Goal: Task Accomplishment & Management: Manage account settings

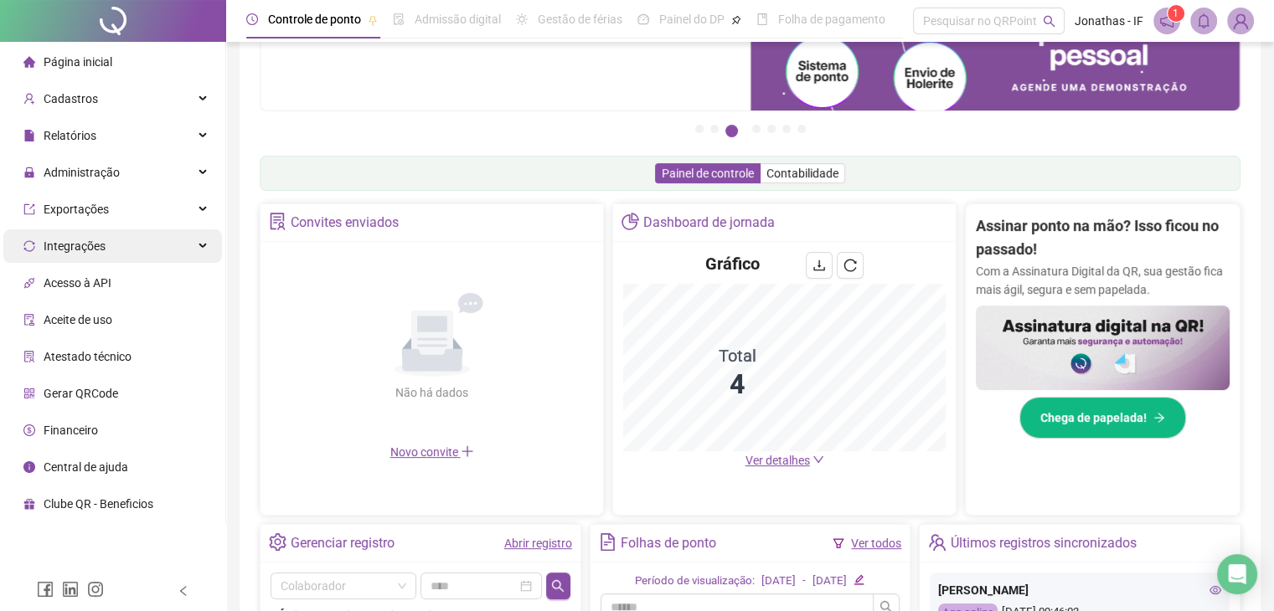
scroll to position [142, 0]
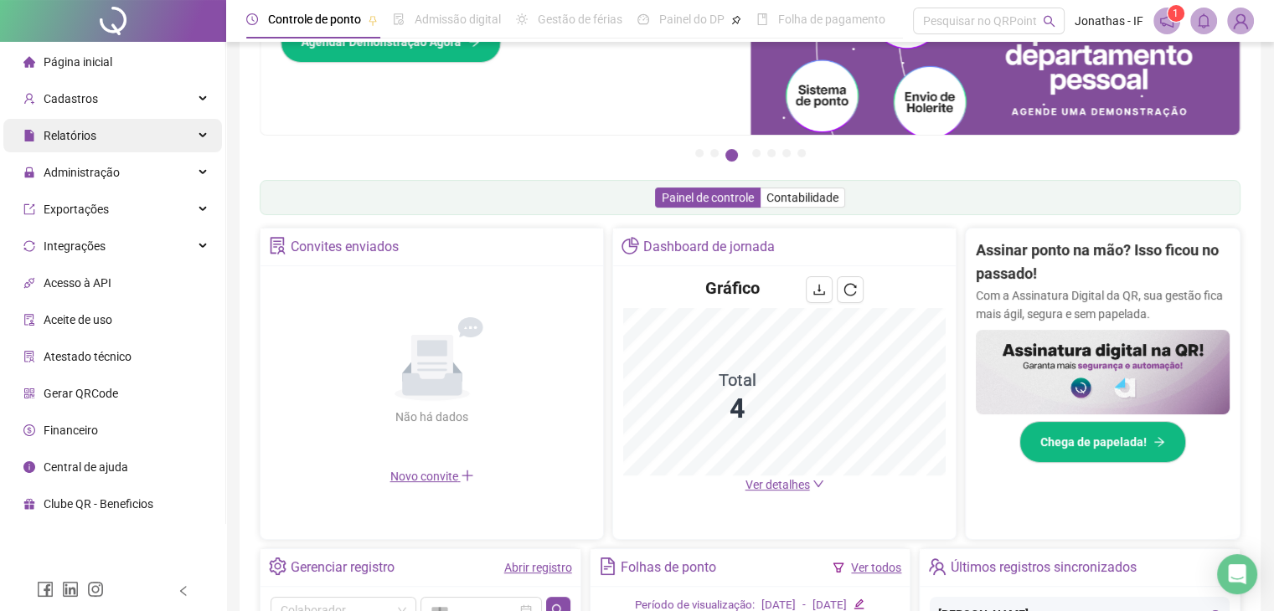
click at [99, 131] on div "Relatórios" at bounding box center [112, 136] width 219 height 34
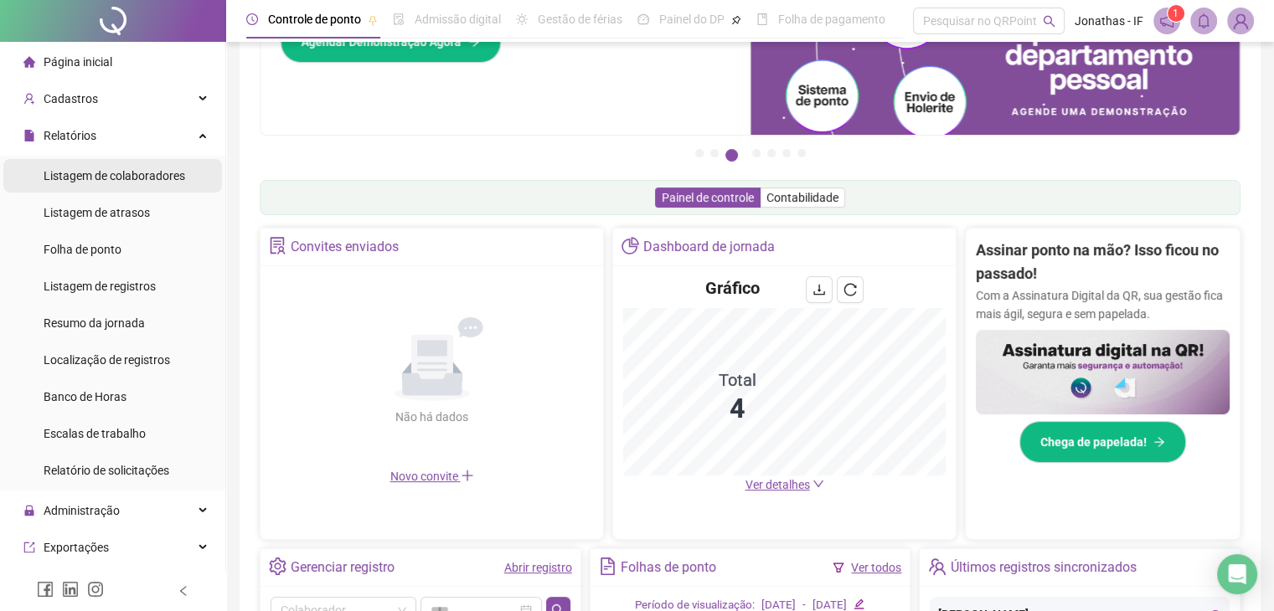
click at [95, 174] on span "Listagem de colaboradores" at bounding box center [115, 175] width 142 height 13
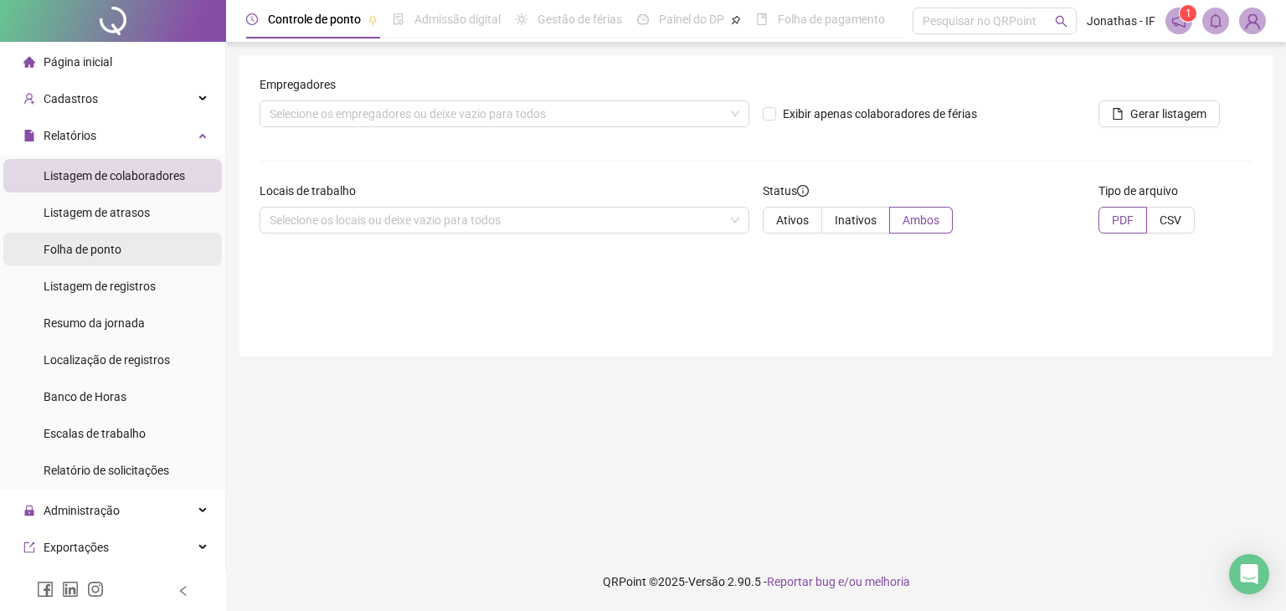
click at [148, 244] on li "Folha de ponto" at bounding box center [112, 250] width 219 height 34
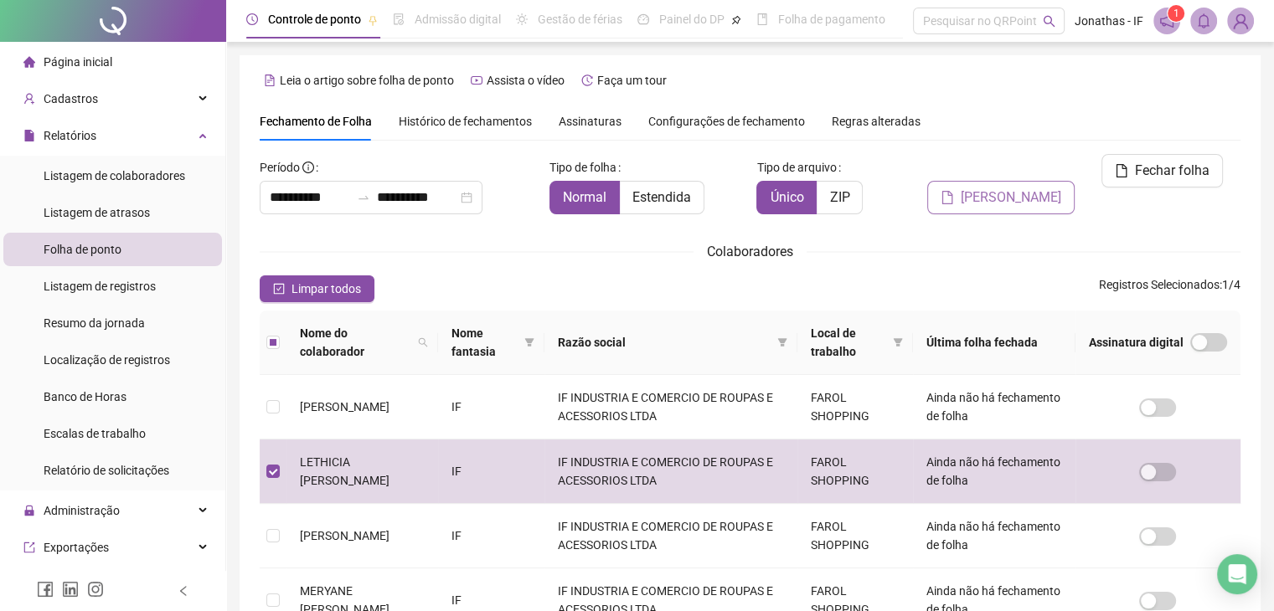
click at [1027, 188] on span "[PERSON_NAME]" at bounding box center [1011, 198] width 101 height 20
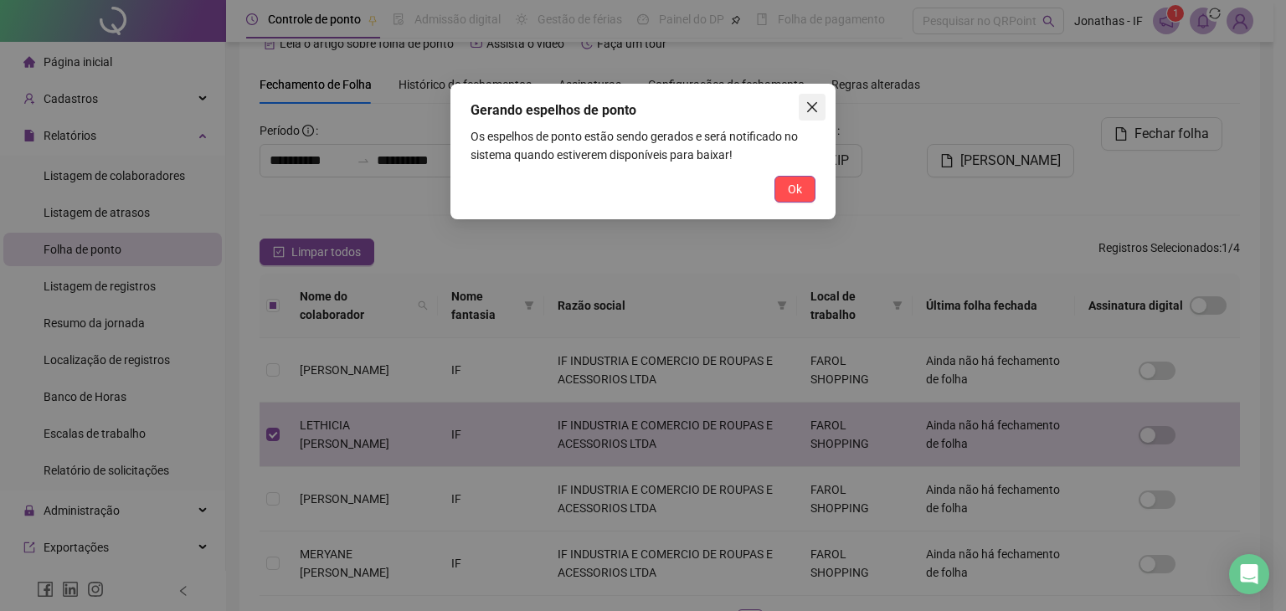
click at [813, 108] on icon "close" at bounding box center [812, 107] width 10 height 10
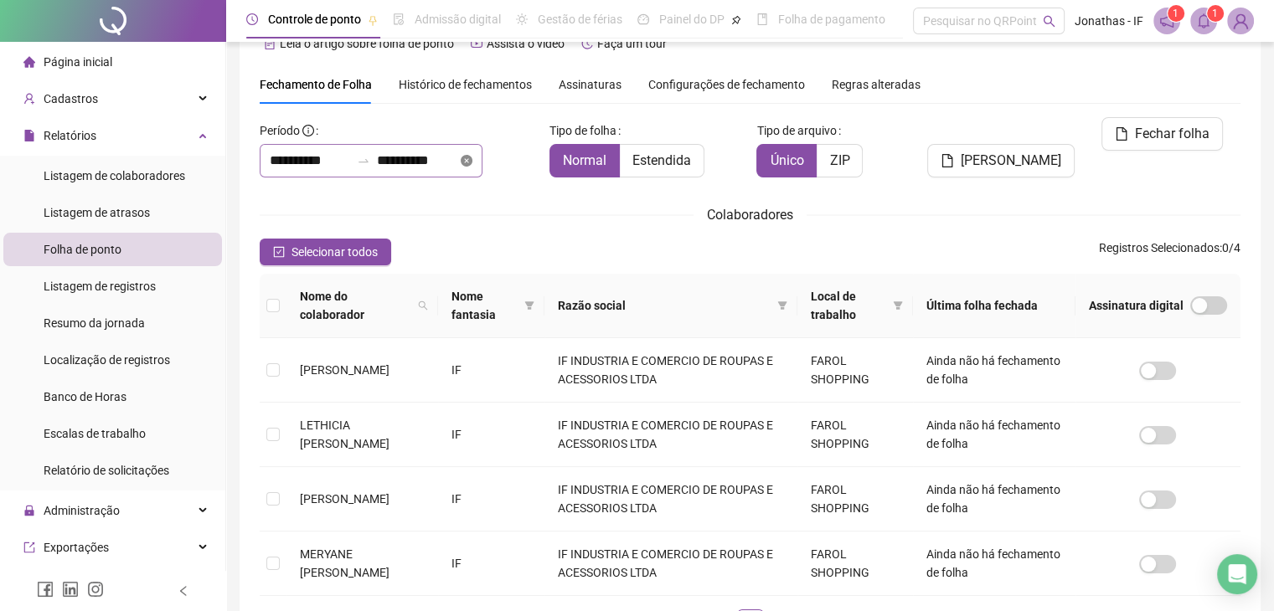
click at [472, 158] on icon "close-circle" at bounding box center [467, 161] width 12 height 12
click at [319, 159] on input at bounding box center [310, 161] width 80 height 20
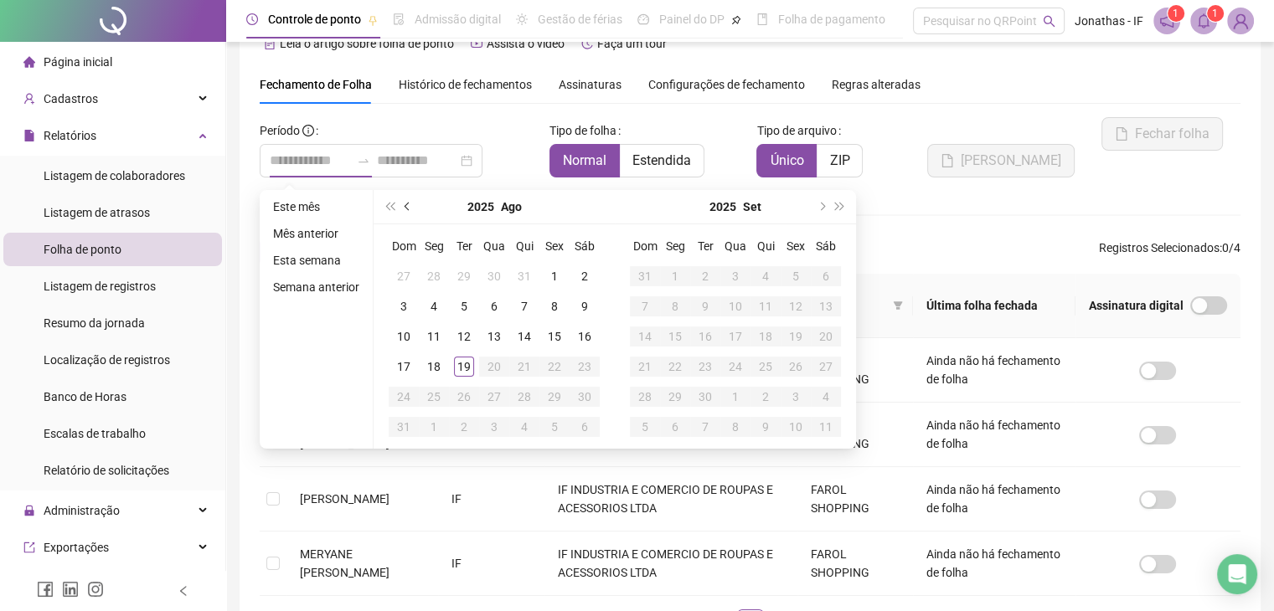
click at [405, 203] on span "prev-year" at bounding box center [409, 207] width 8 height 8
type input "**********"
click at [466, 280] on div "1" at bounding box center [464, 276] width 20 height 20
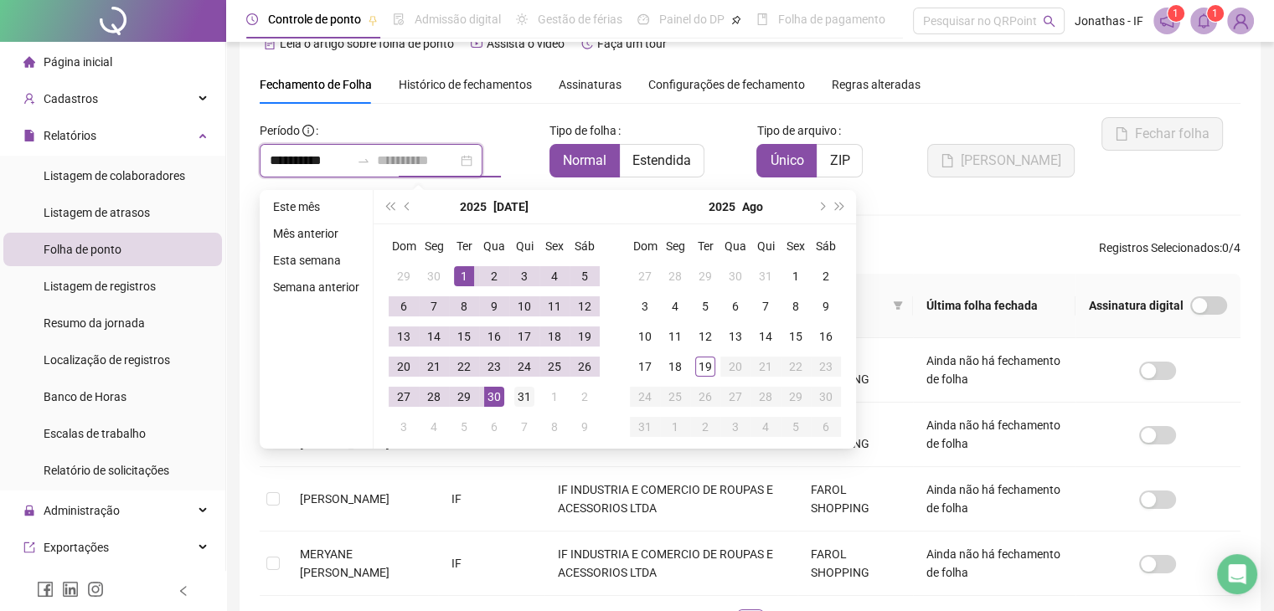
type input "**********"
click at [518, 396] on div "31" at bounding box center [524, 397] width 20 height 20
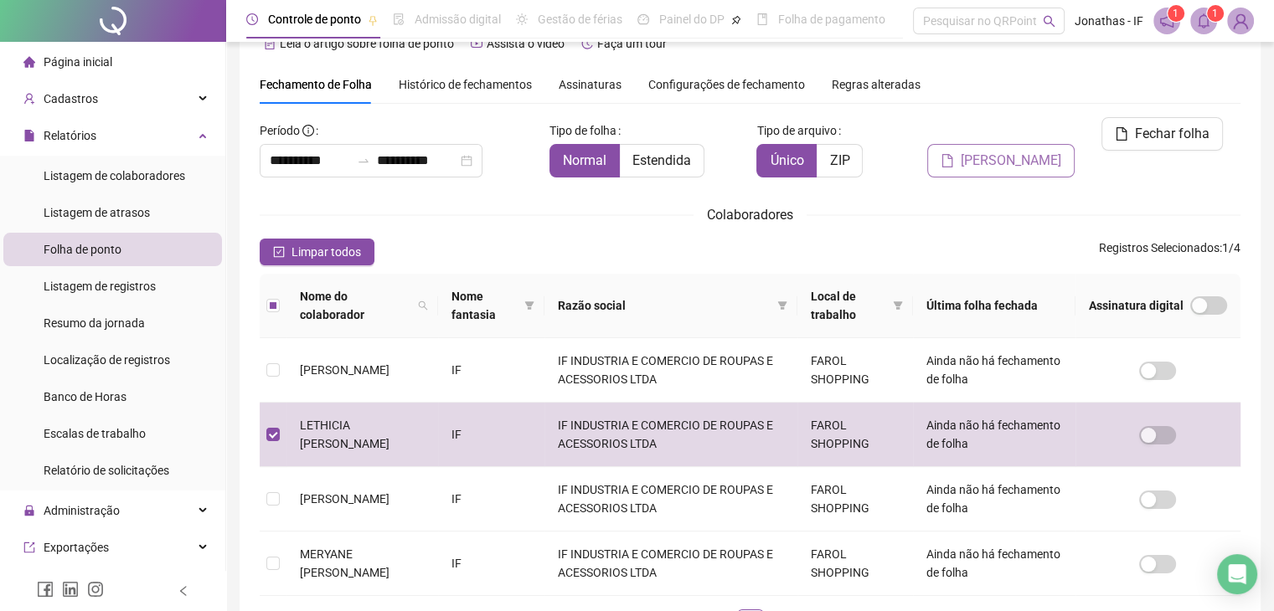
click at [1023, 144] on button "[PERSON_NAME]" at bounding box center [1000, 161] width 147 height 34
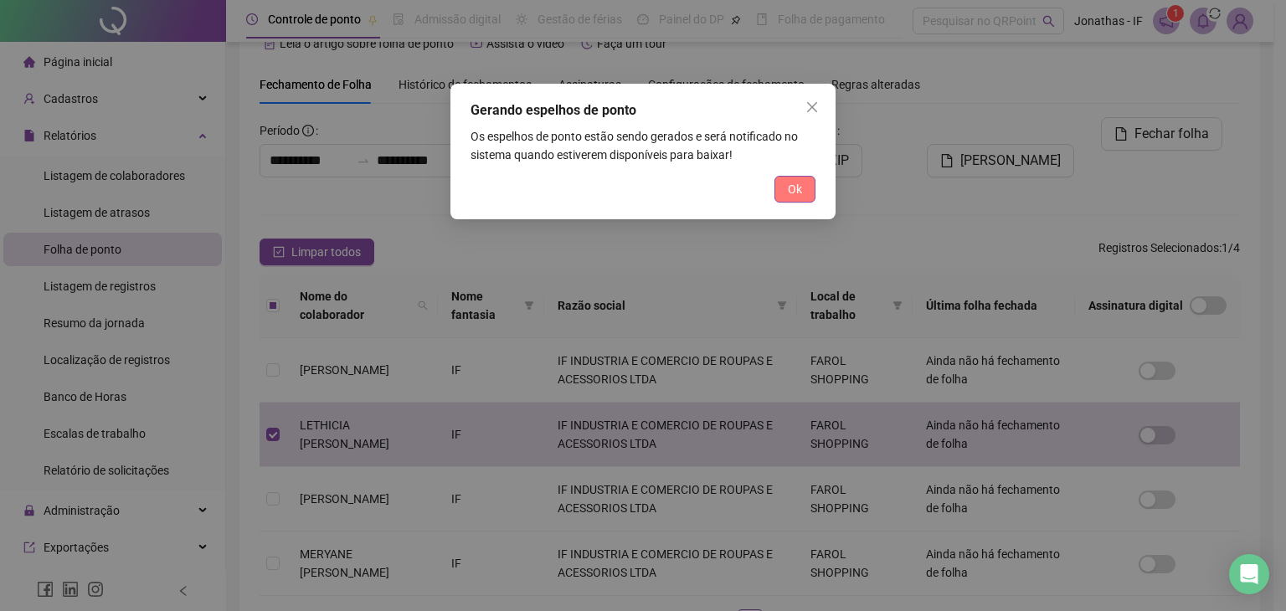
click at [797, 185] on span "Ok" at bounding box center [795, 189] width 14 height 18
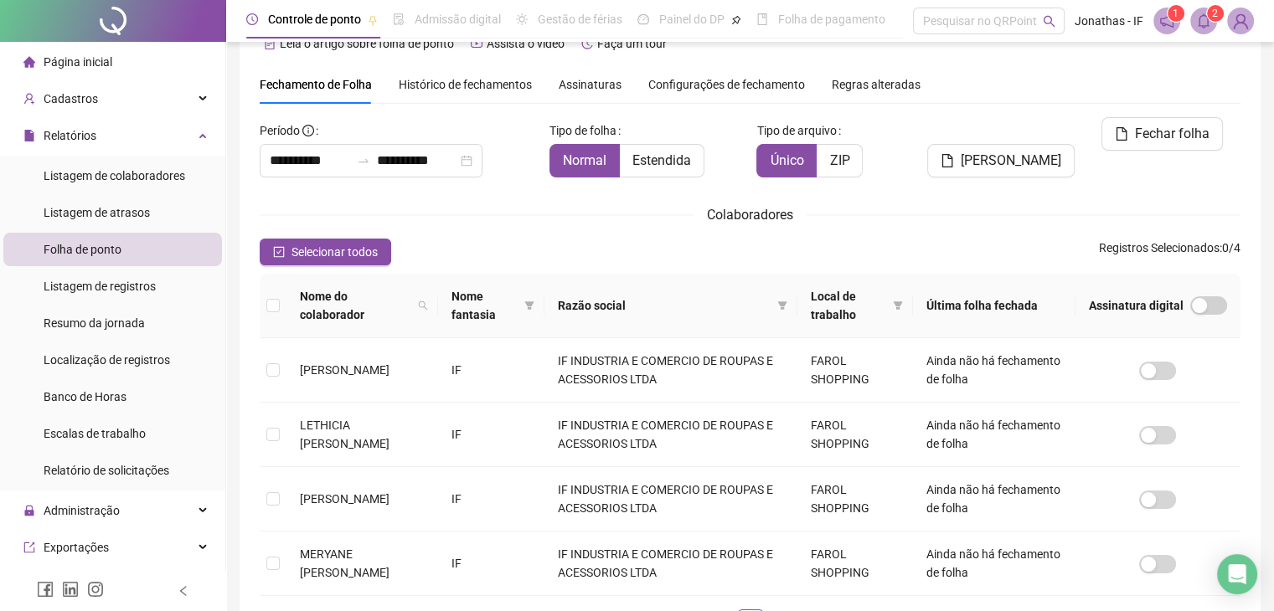
click at [1166, 19] on icon "notification" at bounding box center [1166, 20] width 15 height 15
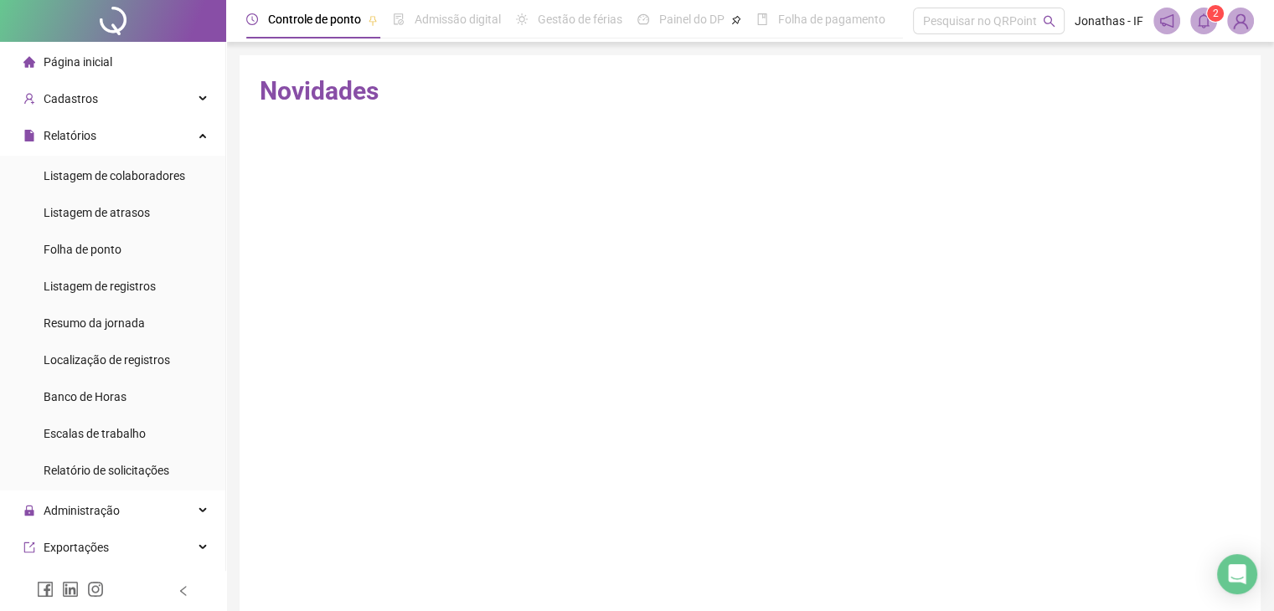
click at [1217, 30] on div "2" at bounding box center [1203, 21] width 101 height 27
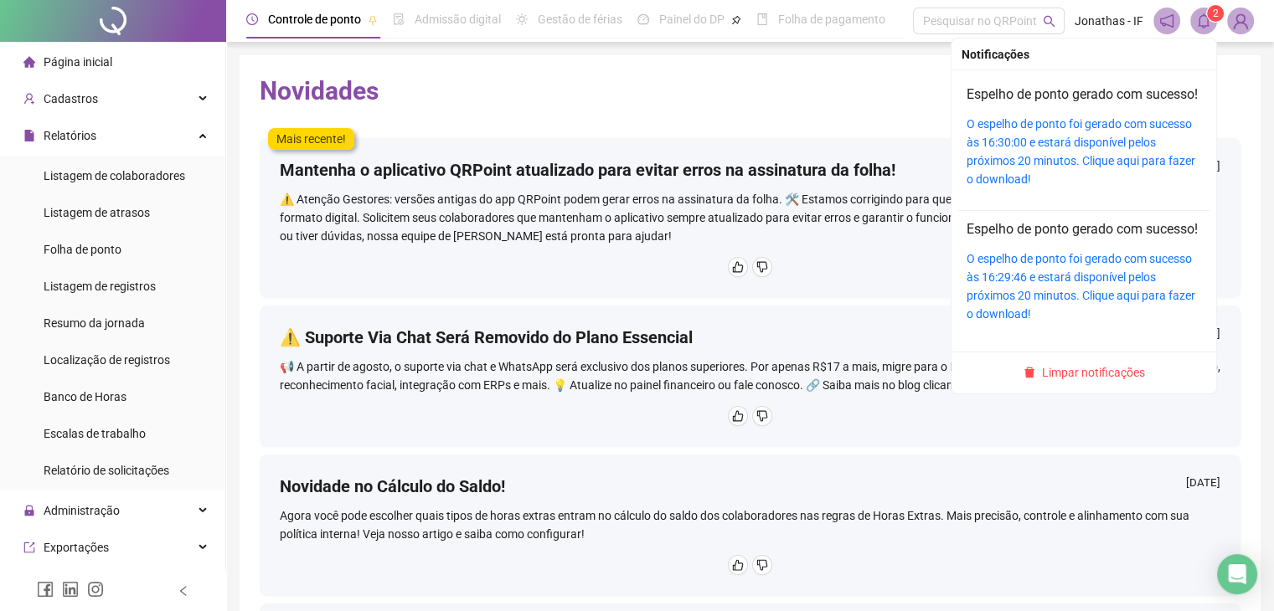
click at [1211, 23] on span at bounding box center [1203, 21] width 27 height 27
click at [1010, 173] on link "O espelho de ponto foi gerado com sucesso às 16:30:00 e estará disponível pelos…" at bounding box center [1081, 151] width 229 height 69
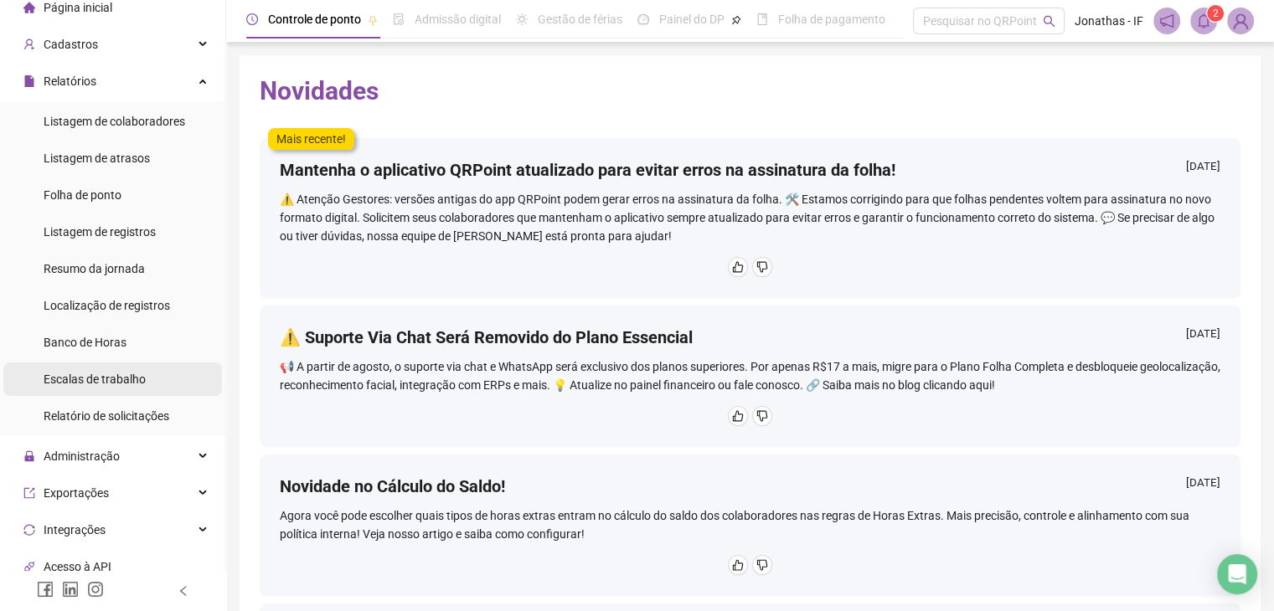
scroll to position [84, 0]
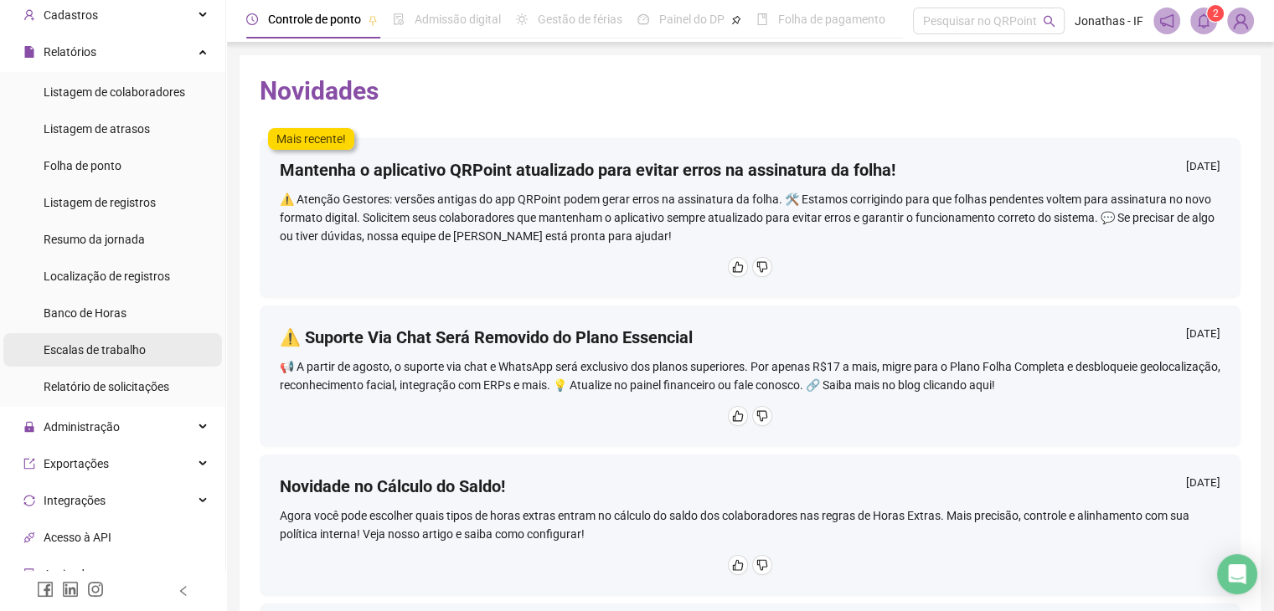
click at [112, 430] on span "Administração" at bounding box center [82, 426] width 76 height 13
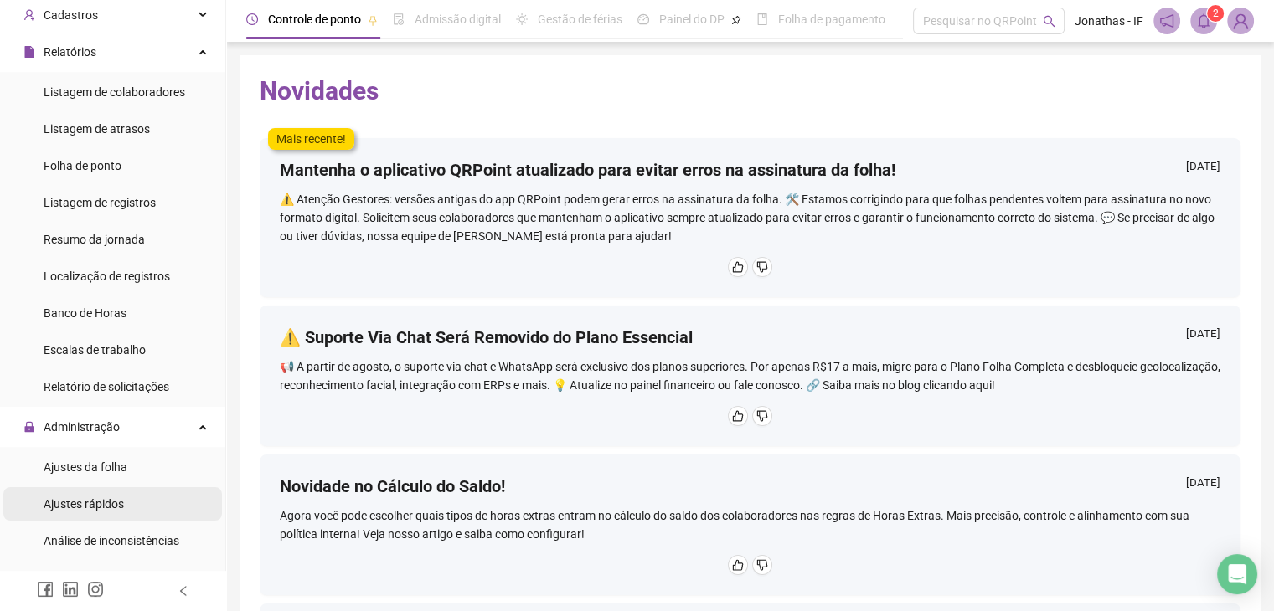
click at [99, 513] on div "Ajustes rápidos" at bounding box center [84, 504] width 80 height 34
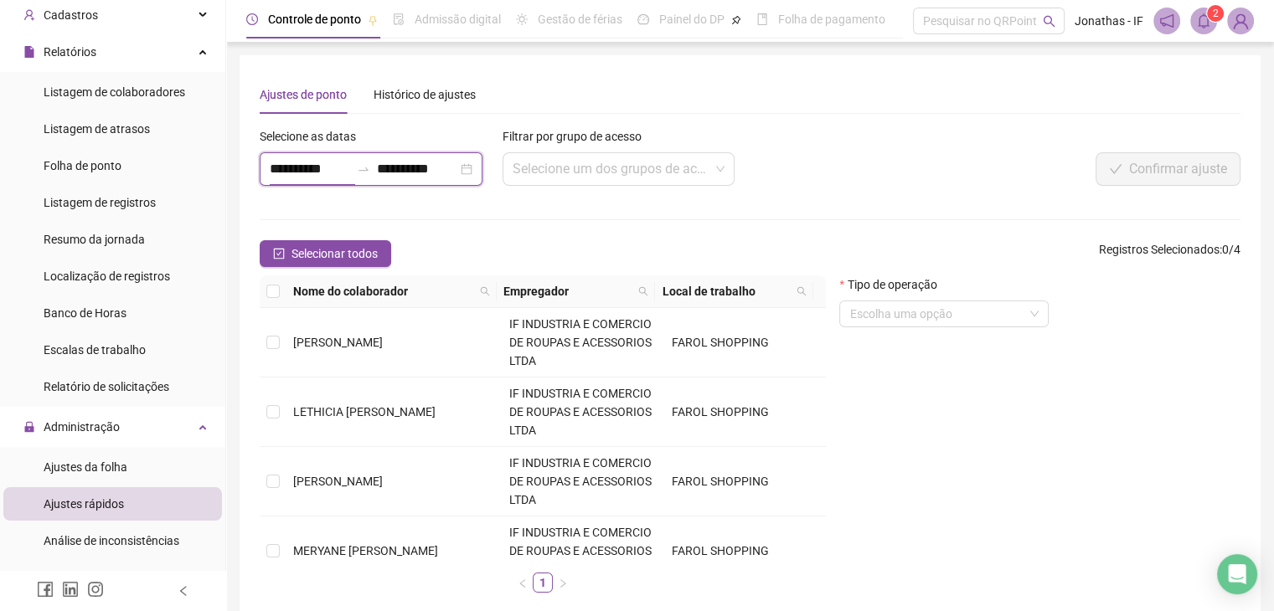
click at [307, 170] on input "**********" at bounding box center [310, 169] width 80 height 20
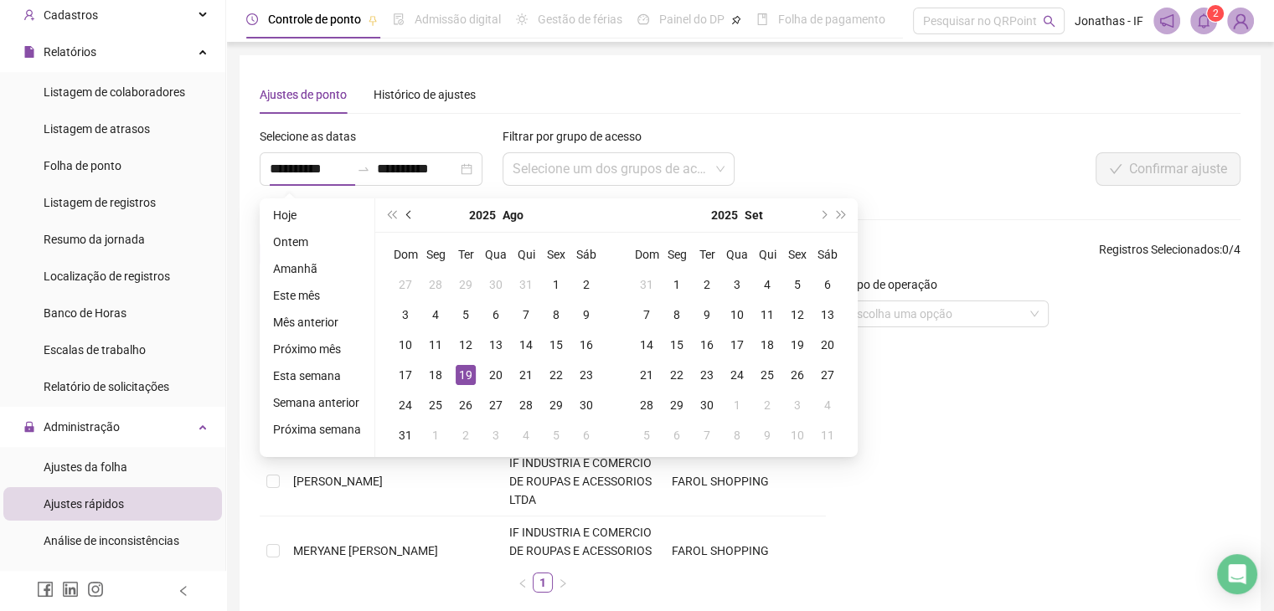
click at [406, 208] on button "prev-year" at bounding box center [409, 215] width 18 height 34
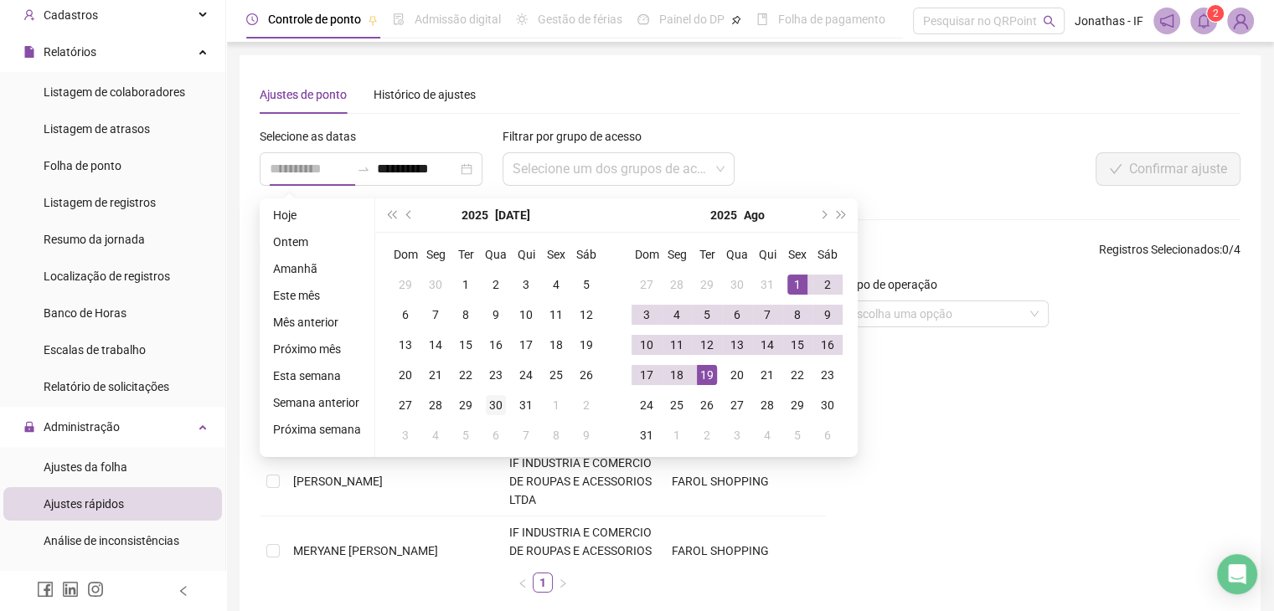
type input "**********"
click at [499, 406] on div "30" at bounding box center [496, 405] width 20 height 20
type input "**********"
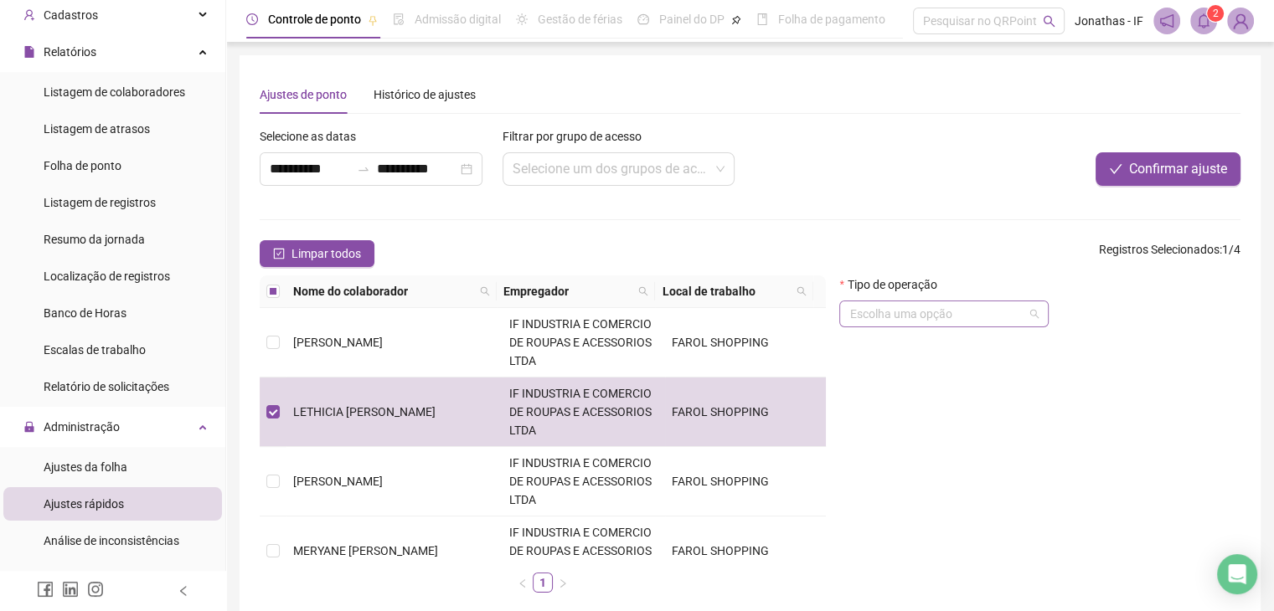
click at [955, 311] on input "search" at bounding box center [936, 314] width 174 height 25
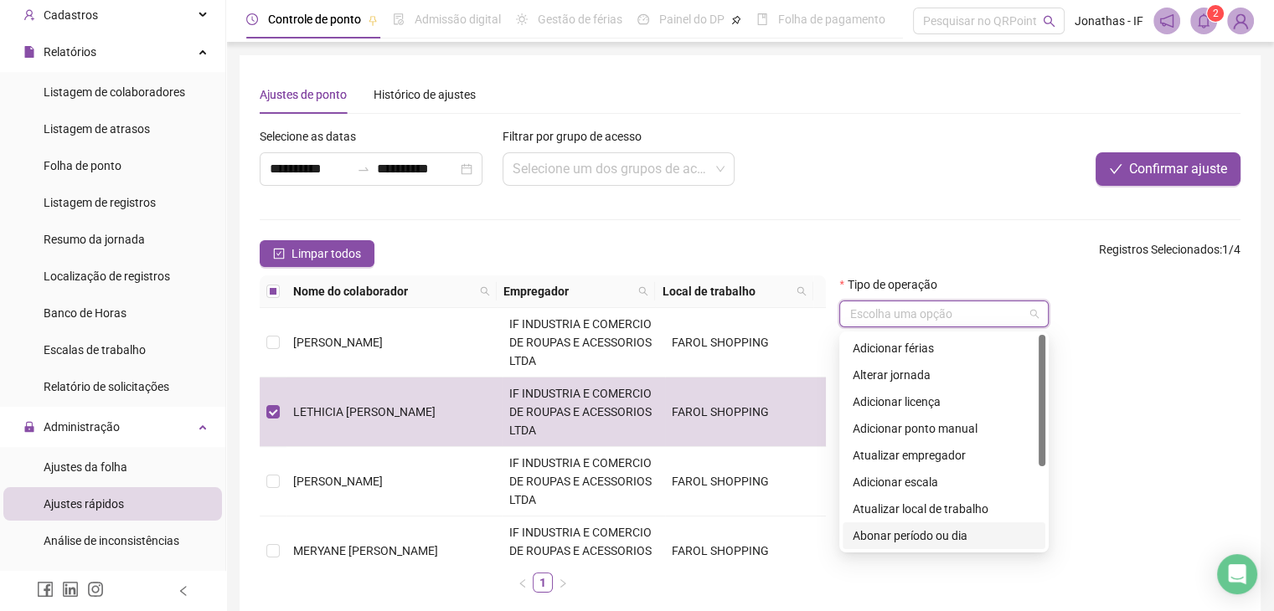
click at [925, 536] on div "Abonar período ou dia" at bounding box center [944, 536] width 183 height 18
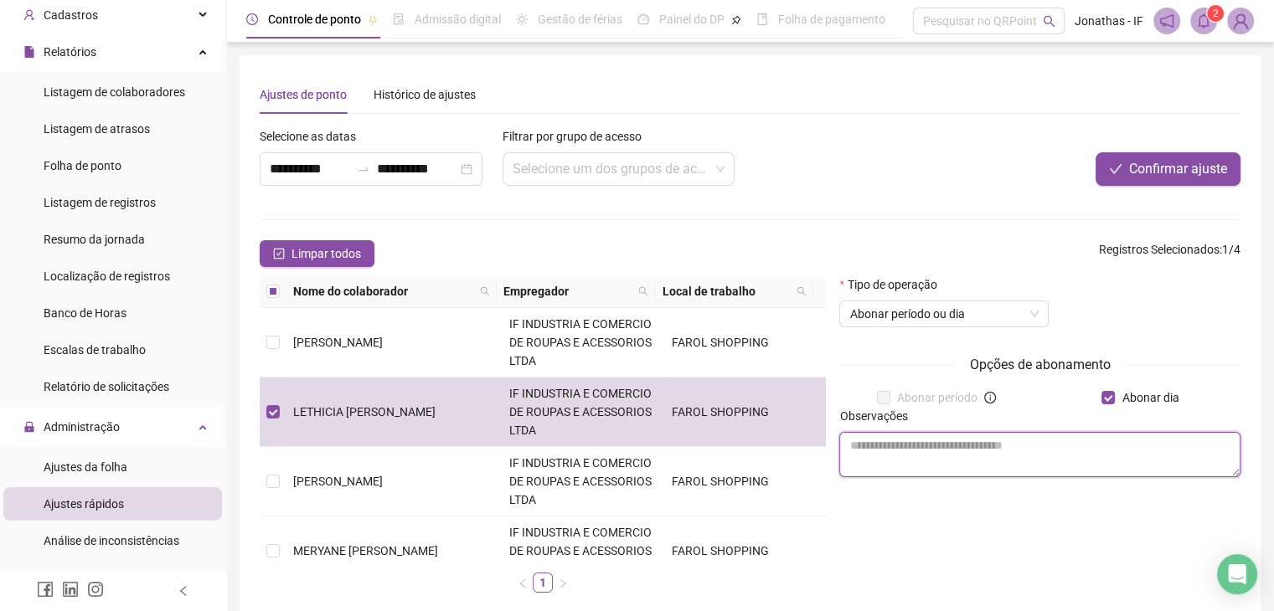
click at [1032, 433] on textarea at bounding box center [1039, 454] width 401 height 45
type textarea "*"
type textarea "*****"
drag, startPoint x: 1172, startPoint y: 141, endPoint x: 1164, endPoint y: 157, distance: 17.6
click at [1171, 141] on div at bounding box center [1036, 139] width 409 height 25
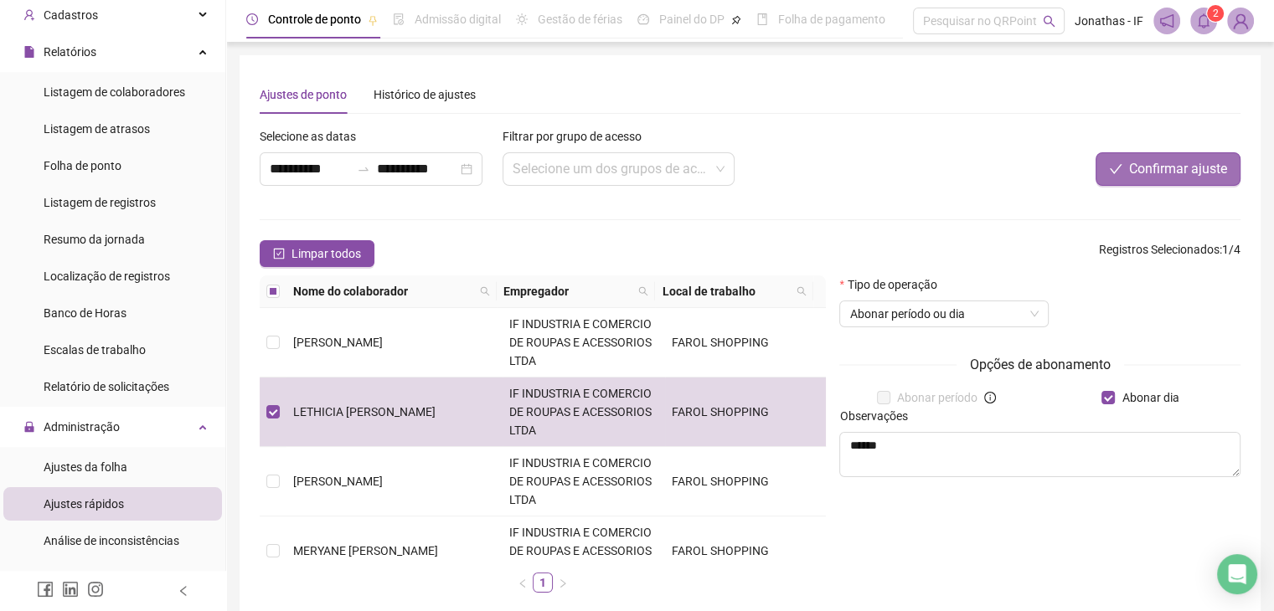
click at [1164, 170] on span "Confirmar ajuste" at bounding box center [1178, 169] width 98 height 20
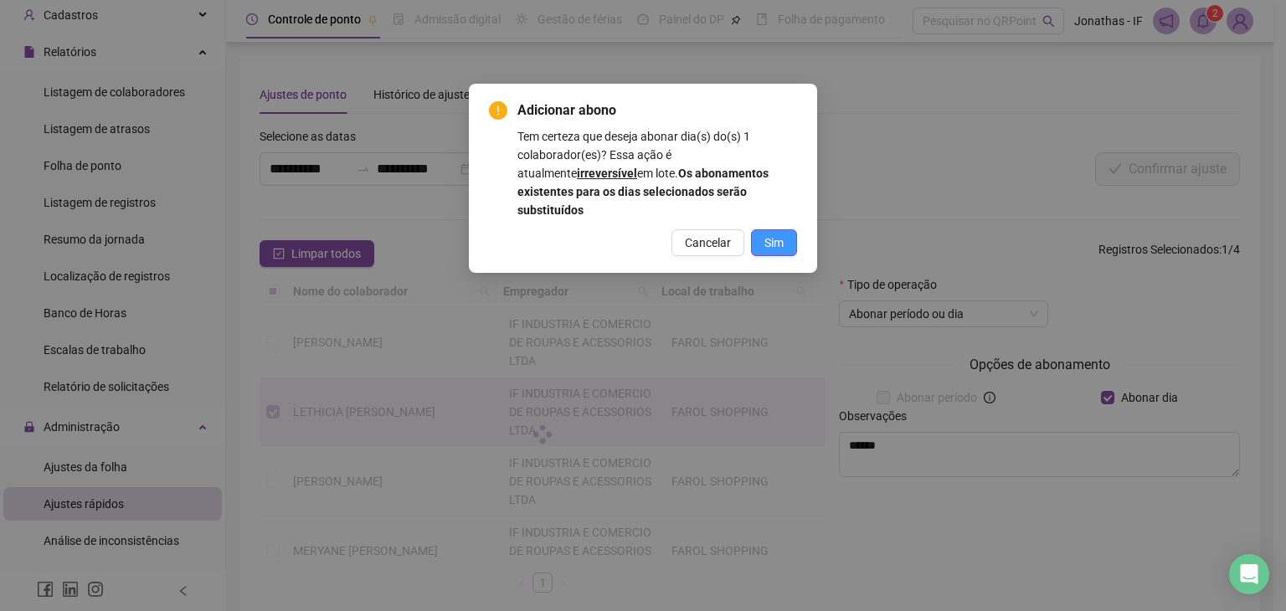
click at [766, 234] on span "Sim" at bounding box center [774, 243] width 19 height 18
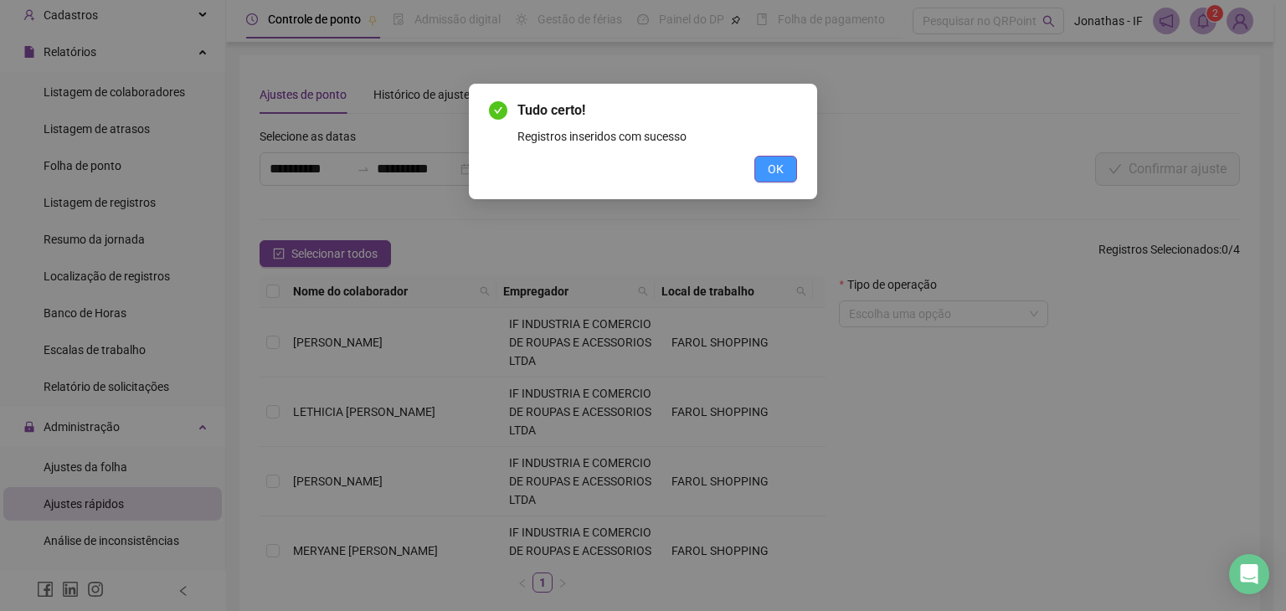
click at [776, 168] on span "OK" at bounding box center [776, 169] width 16 height 18
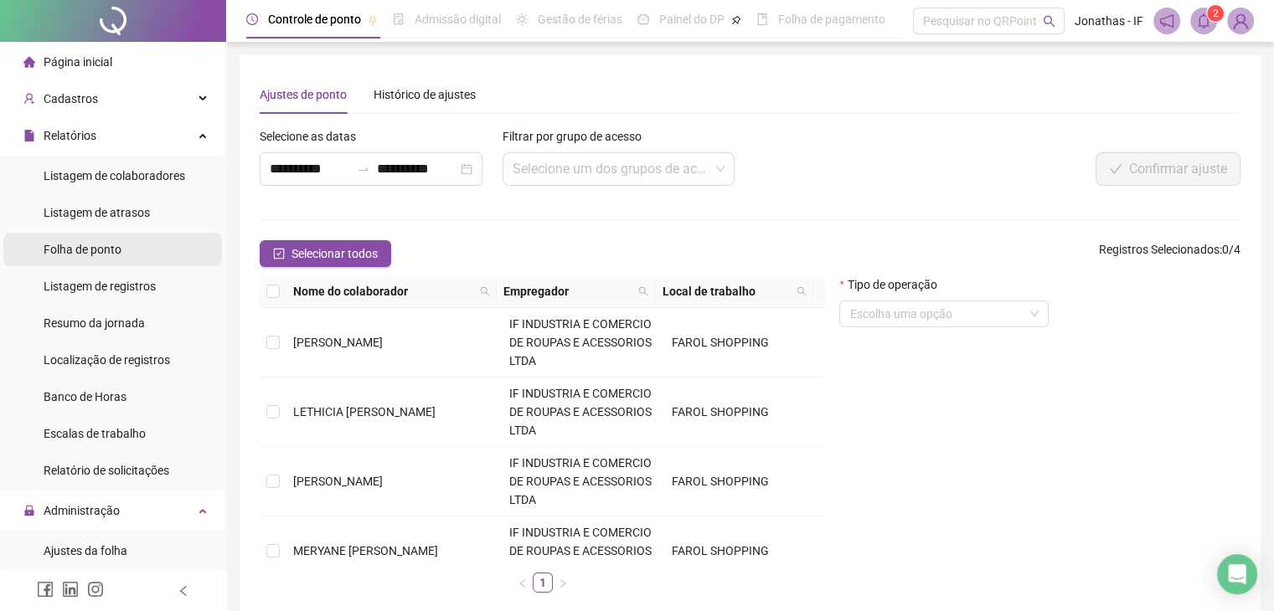
click at [122, 242] on li "Folha de ponto" at bounding box center [112, 250] width 219 height 34
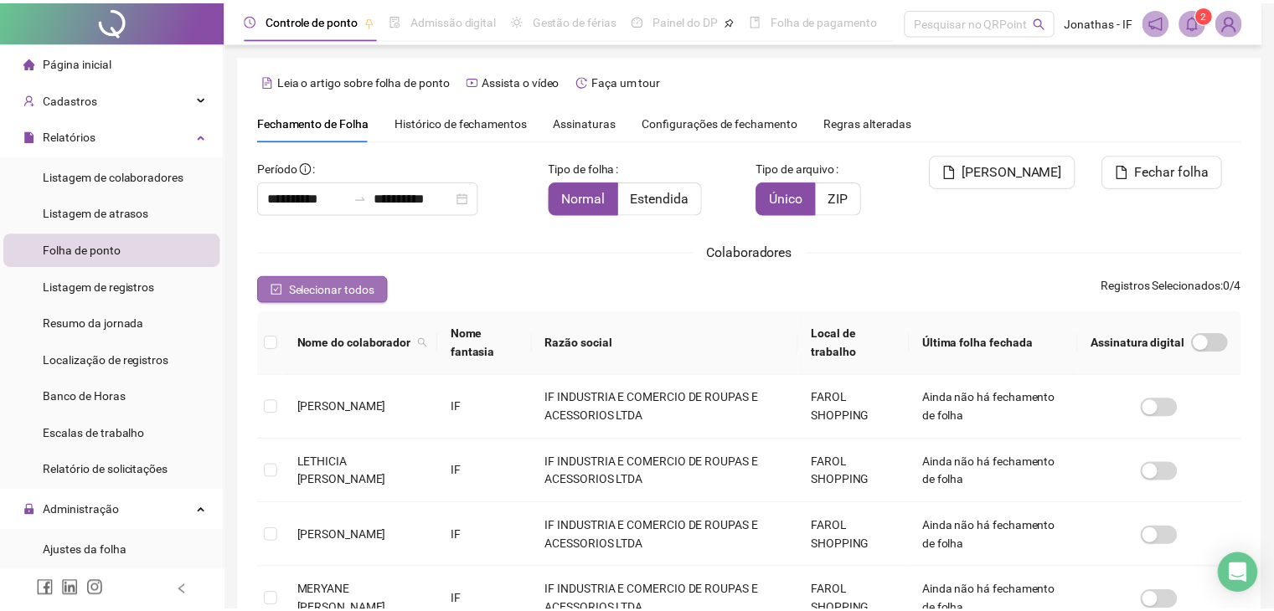
scroll to position [37, 0]
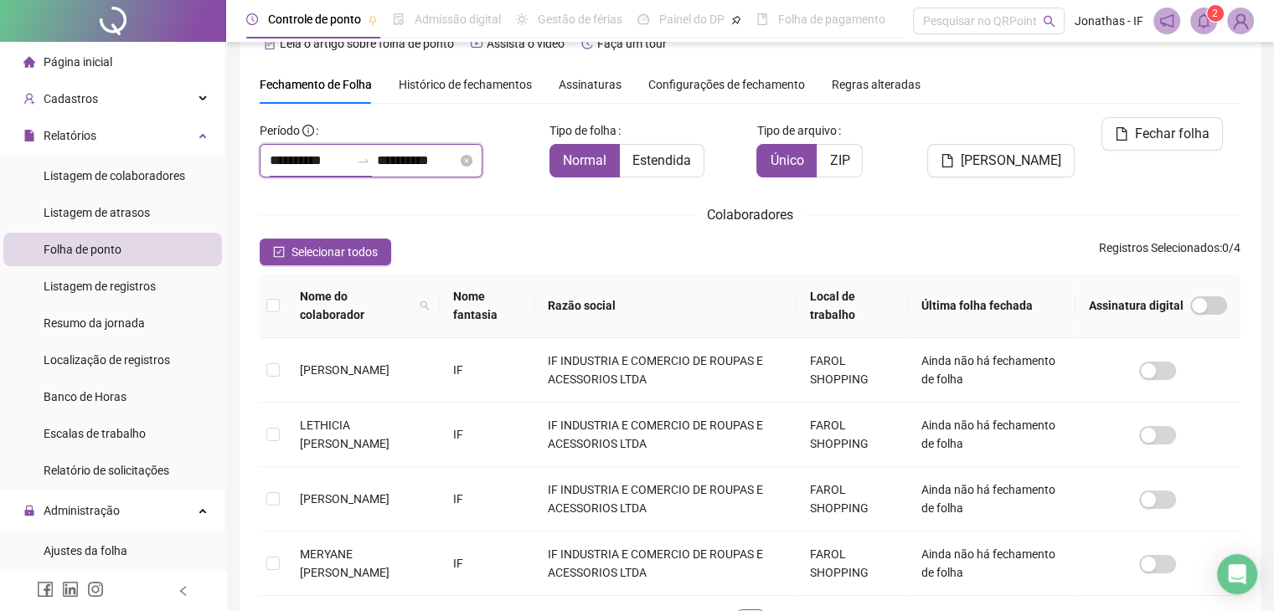
click at [322, 163] on input "**********" at bounding box center [310, 161] width 80 height 20
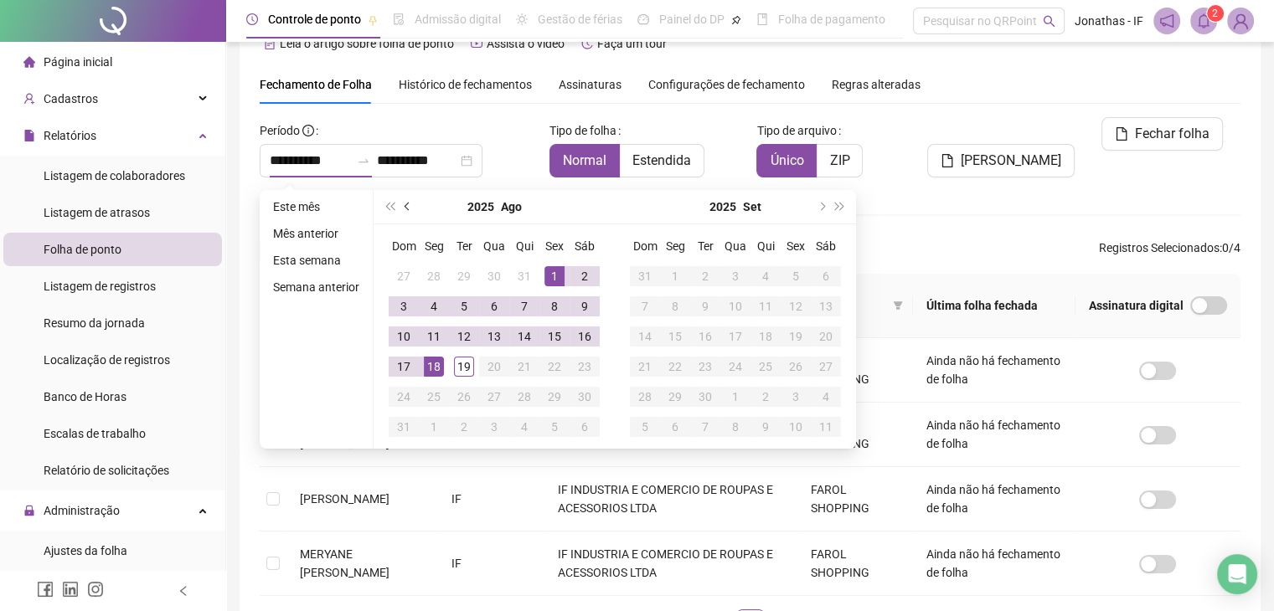
click at [400, 203] on button "prev-year" at bounding box center [408, 207] width 18 height 34
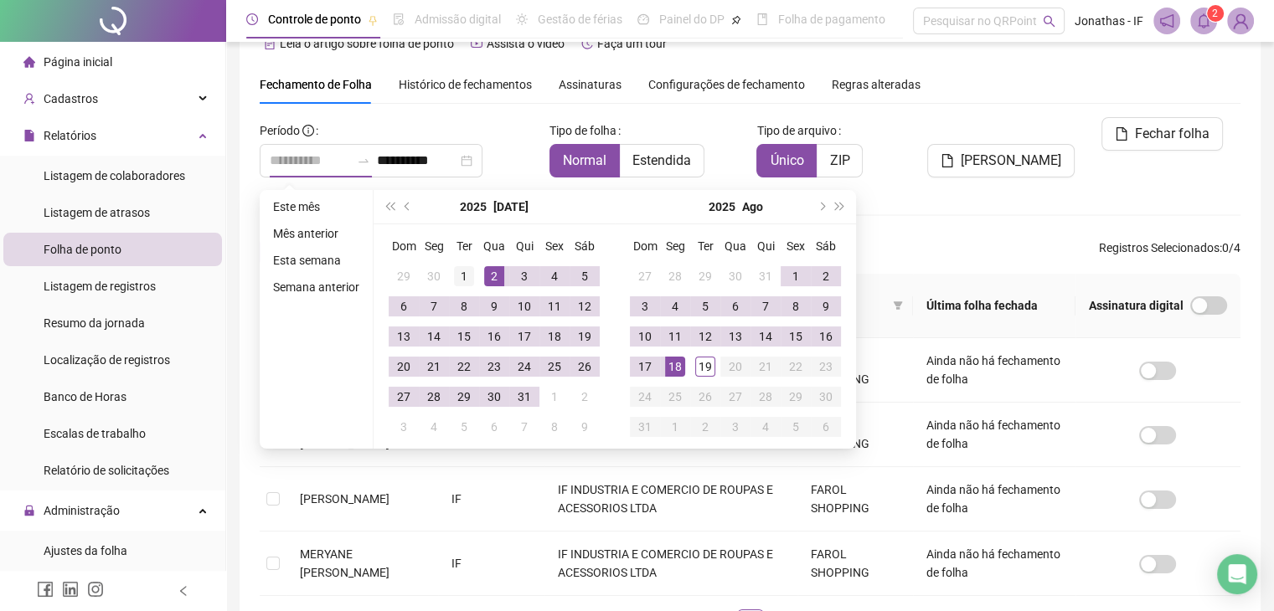
type input "**********"
click at [454, 282] on div "1" at bounding box center [464, 276] width 20 height 20
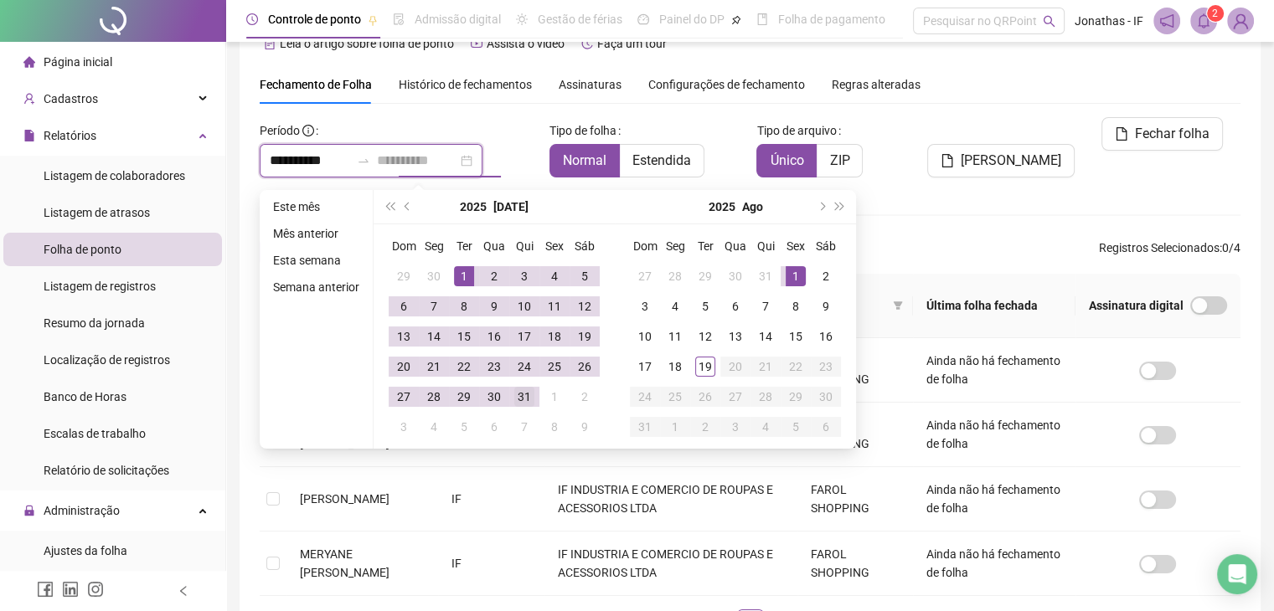
type input "**********"
click at [523, 396] on div "31" at bounding box center [524, 397] width 20 height 20
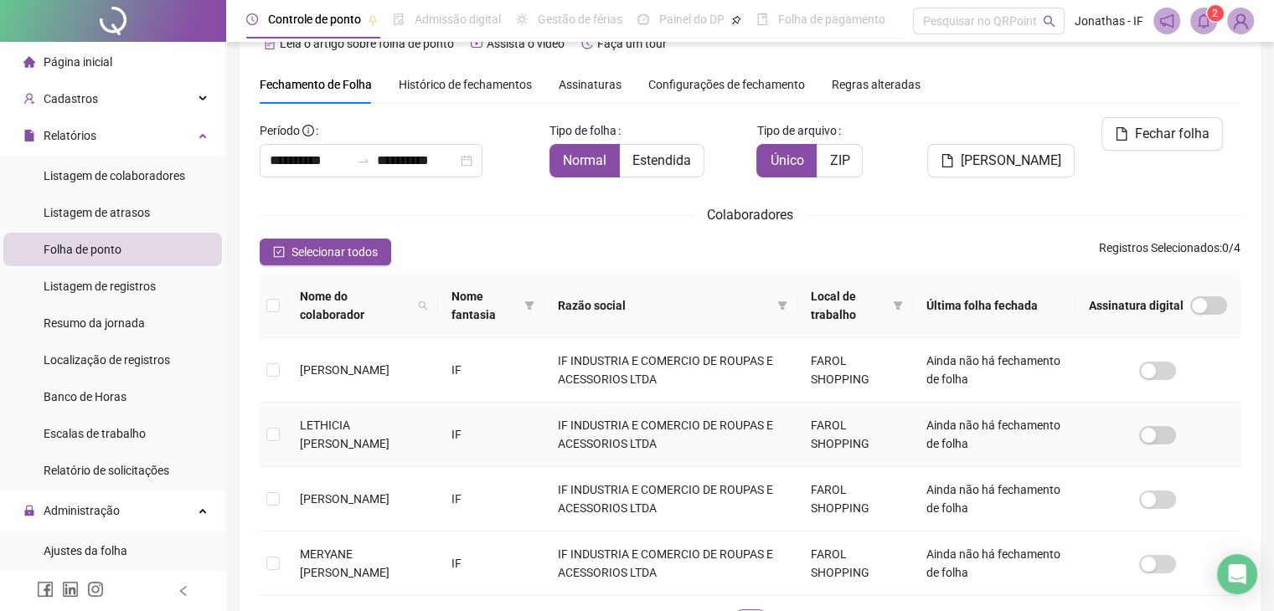
click at [263, 441] on td at bounding box center [273, 435] width 27 height 64
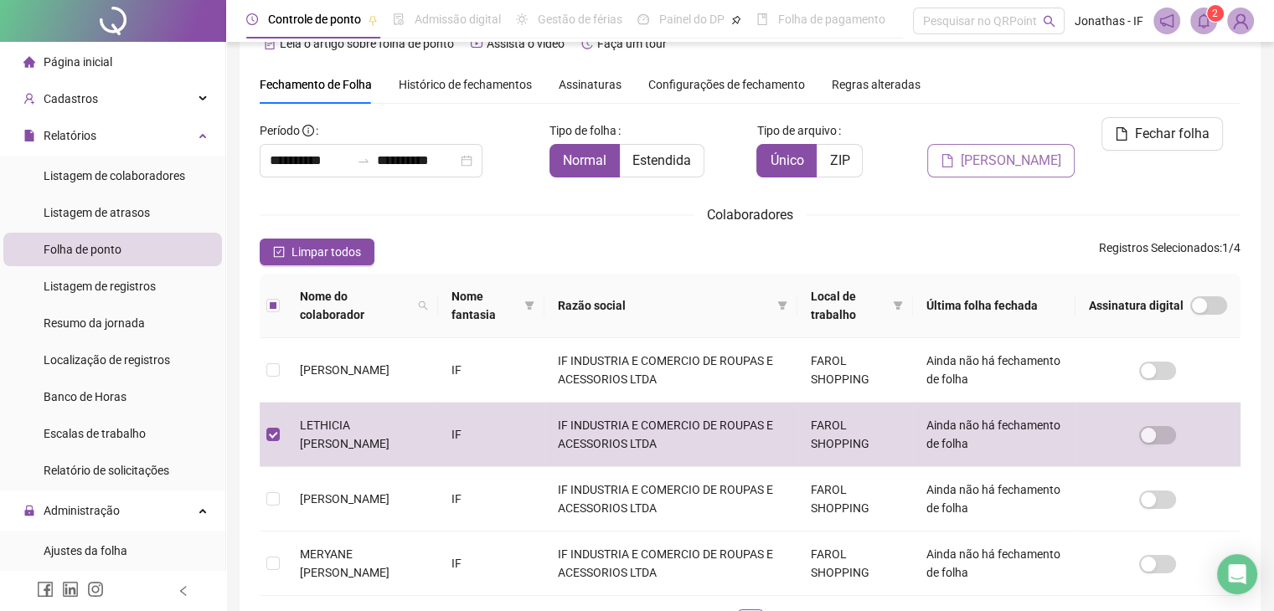
click at [1013, 151] on span "[PERSON_NAME]" at bounding box center [1011, 161] width 101 height 20
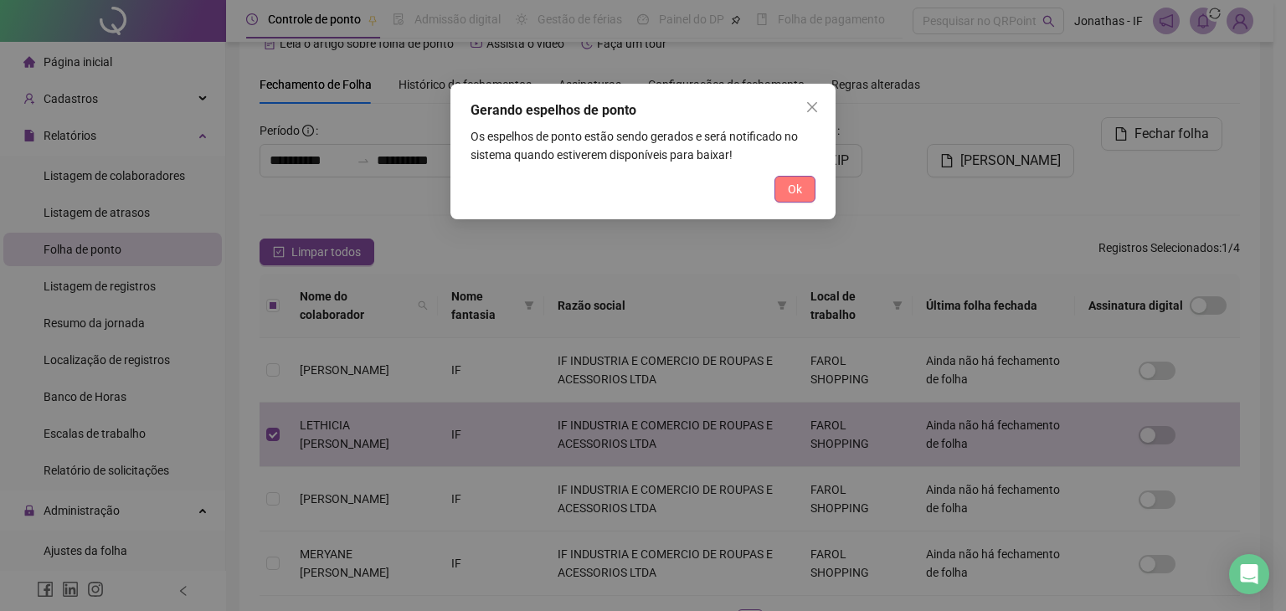
click at [784, 190] on button "Ok" at bounding box center [795, 189] width 41 height 27
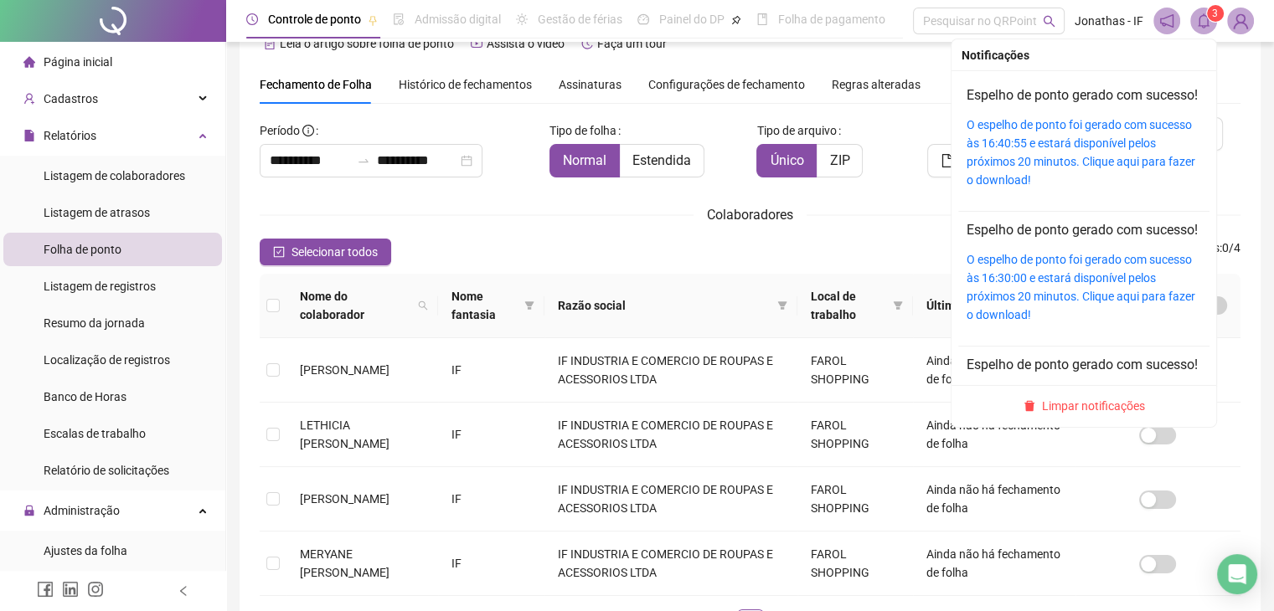
click at [1208, 15] on sup "3" at bounding box center [1215, 13] width 17 height 17
click at [1054, 158] on link "O espelho de ponto foi gerado com sucesso às 16:40:55 e estará disponível pelos…" at bounding box center [1081, 152] width 229 height 69
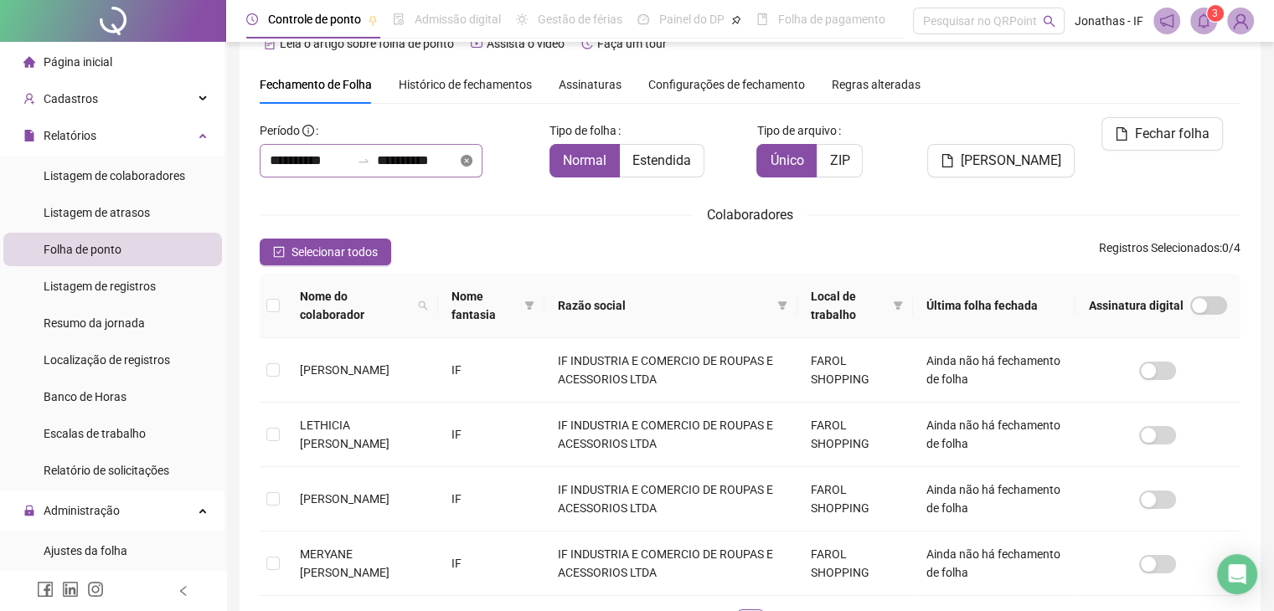
click at [472, 162] on icon "close-circle" at bounding box center [467, 161] width 12 height 12
click at [304, 165] on input at bounding box center [310, 161] width 80 height 20
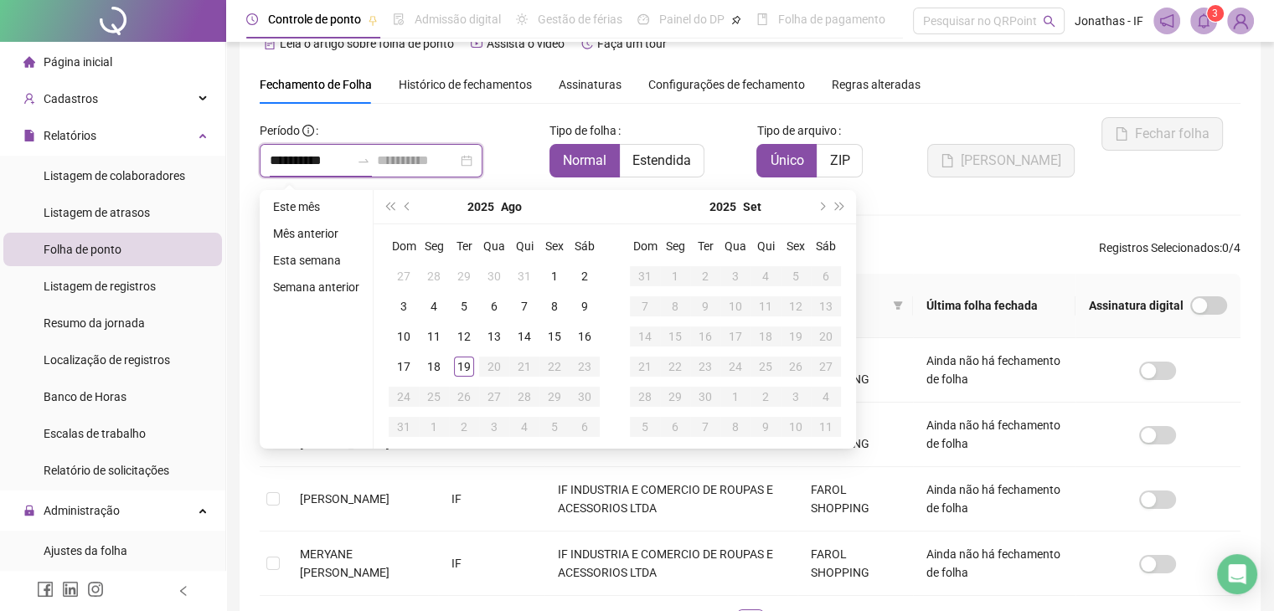
type input "**********"
click at [408, 207] on span "prev-year" at bounding box center [409, 207] width 8 height 8
type input "**********"
click at [462, 271] on div "1" at bounding box center [464, 276] width 20 height 20
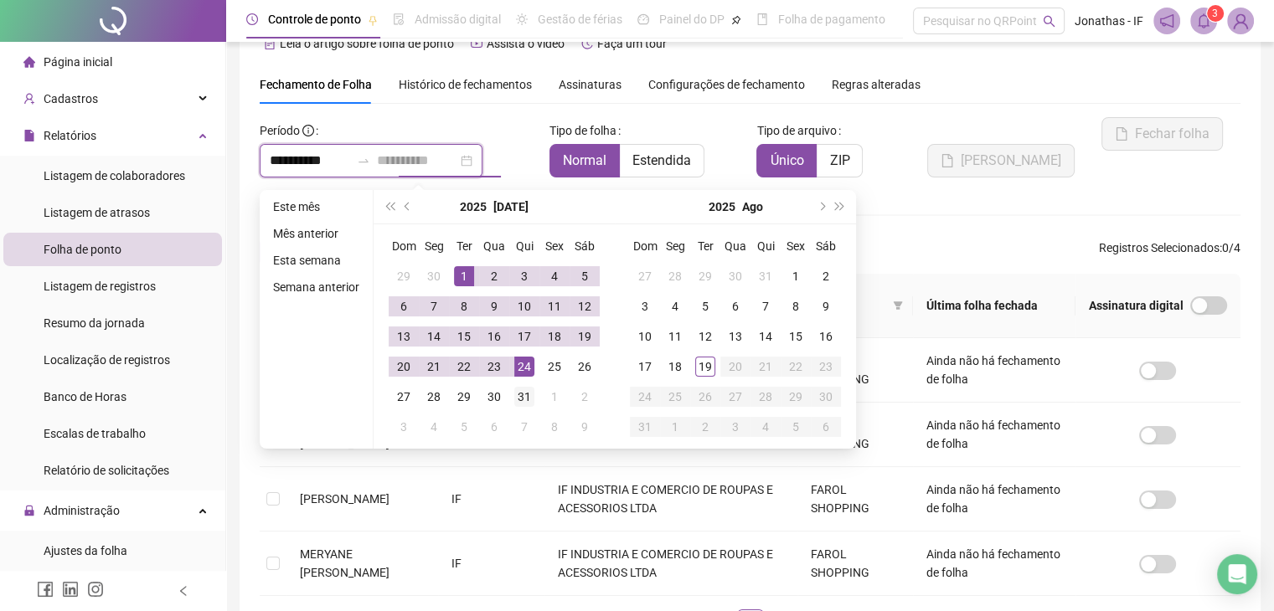
type input "**********"
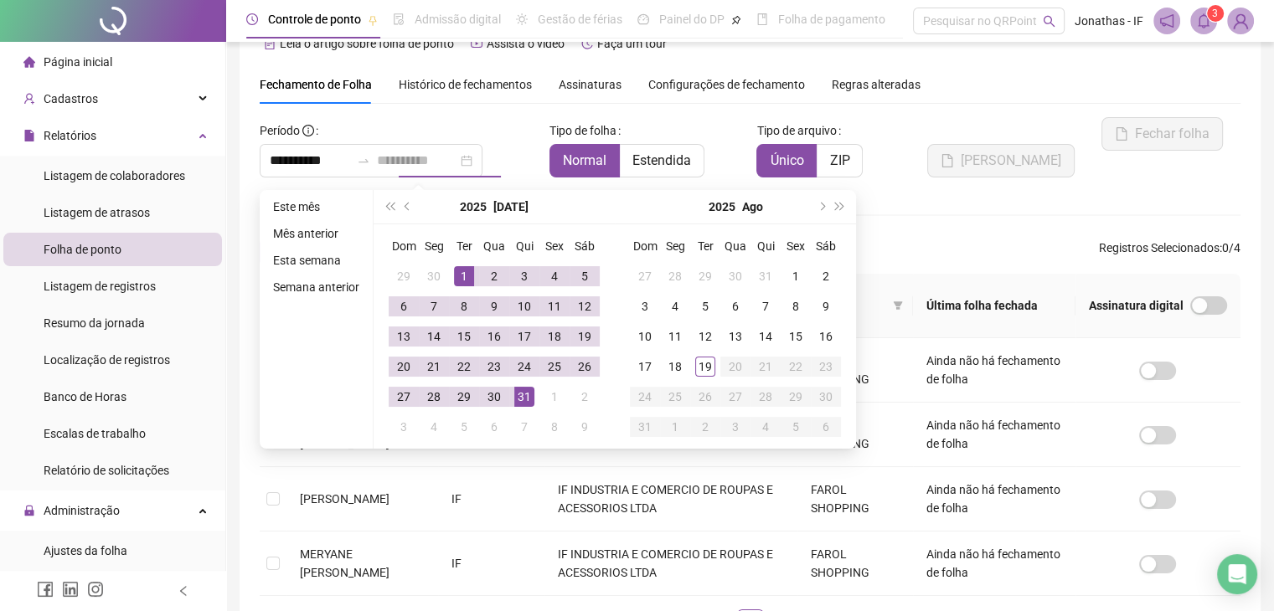
click at [520, 395] on div "31" at bounding box center [524, 397] width 20 height 20
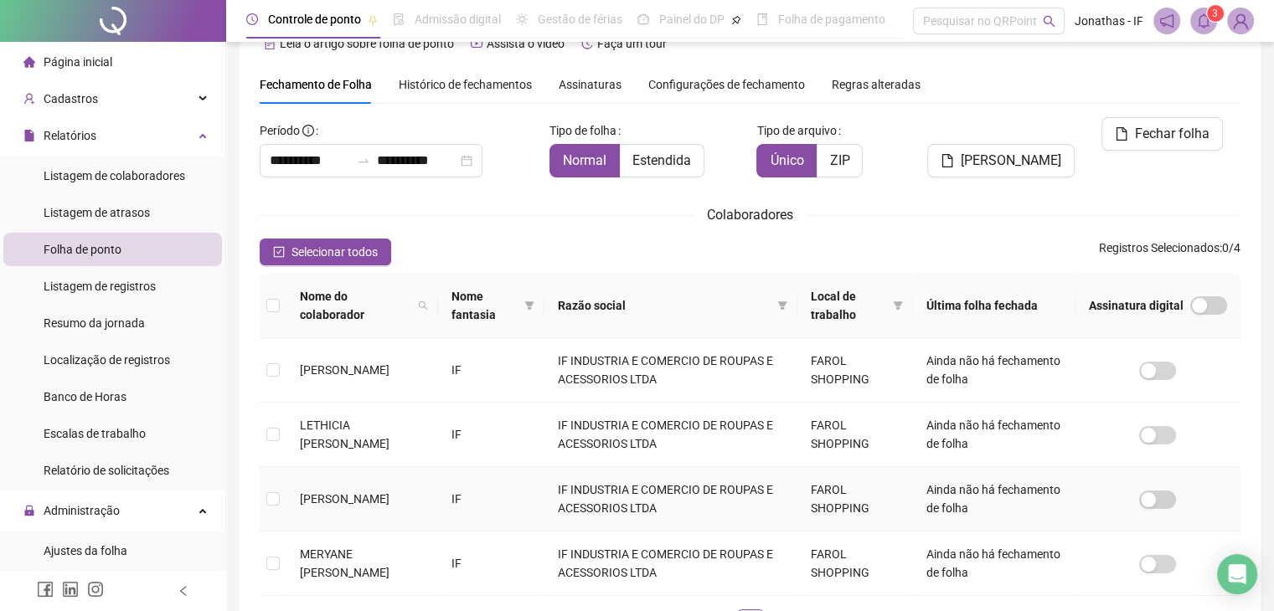
click at [281, 500] on td at bounding box center [273, 499] width 27 height 64
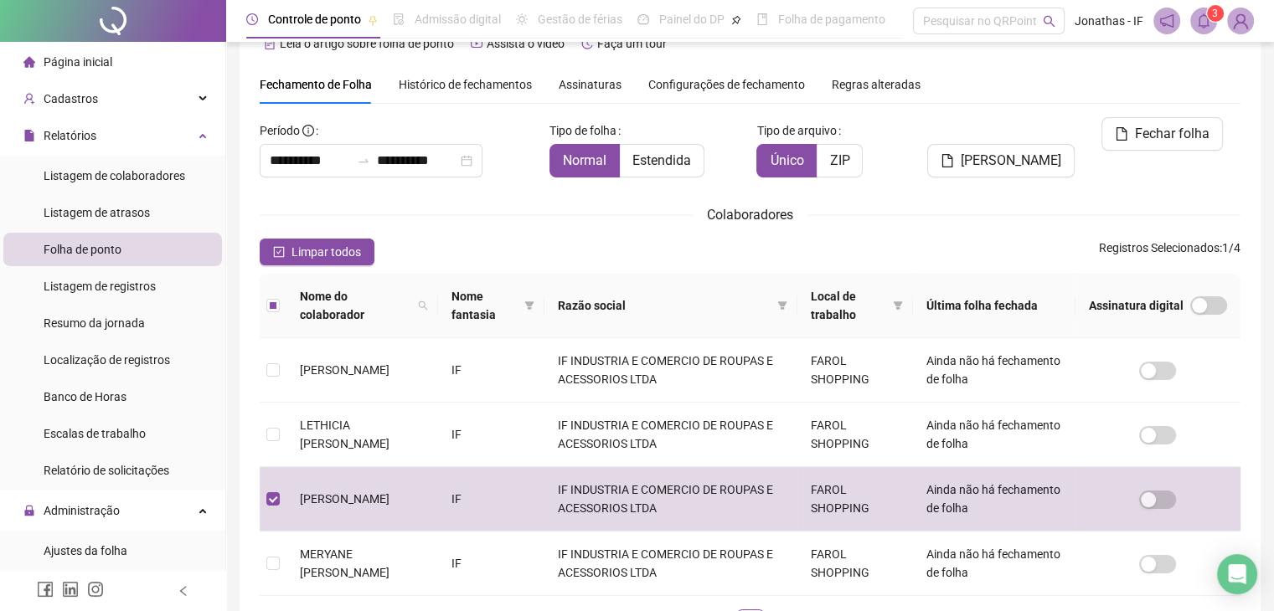
drag, startPoint x: 1024, startPoint y: 135, endPoint x: 1004, endPoint y: 145, distance: 22.5
click at [1023, 151] on span "[PERSON_NAME]" at bounding box center [1011, 161] width 101 height 20
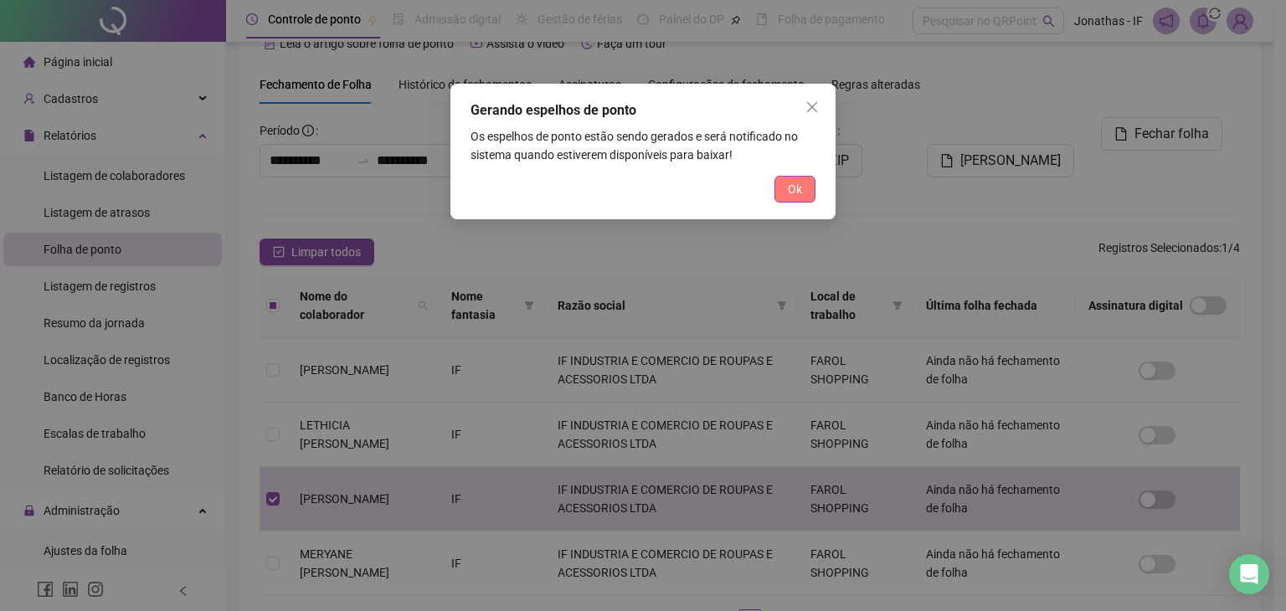
click at [807, 198] on button "Ok" at bounding box center [795, 189] width 41 height 27
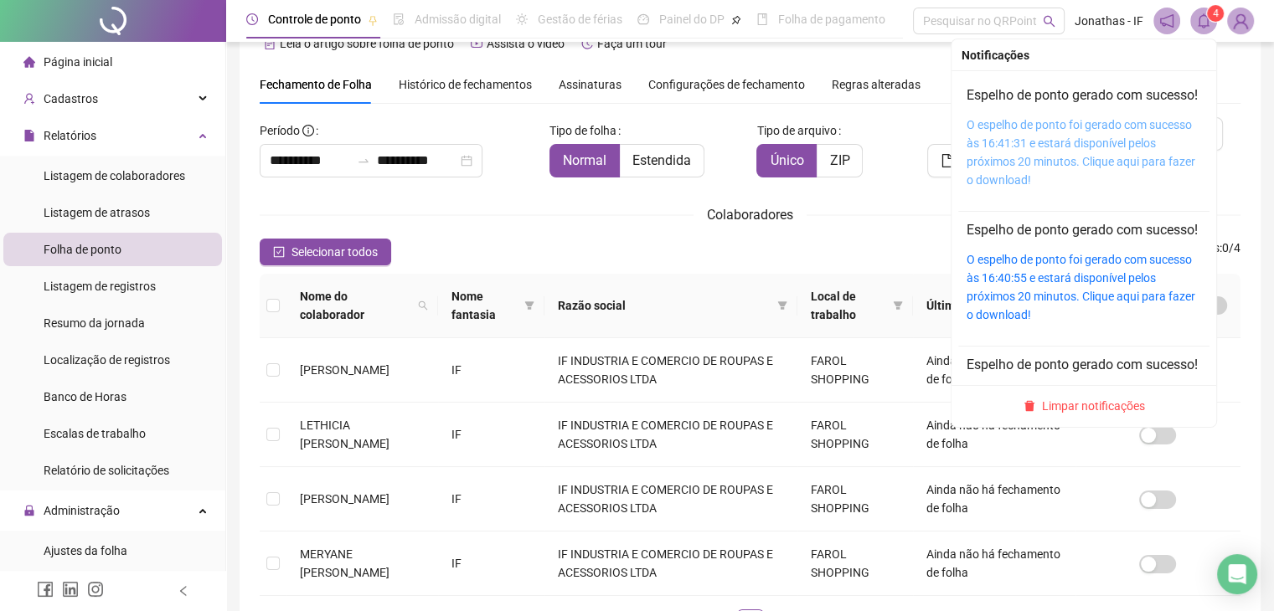
click at [1001, 162] on link "O espelho de ponto foi gerado com sucesso às 16:41:31 e estará disponível pelos…" at bounding box center [1081, 152] width 229 height 69
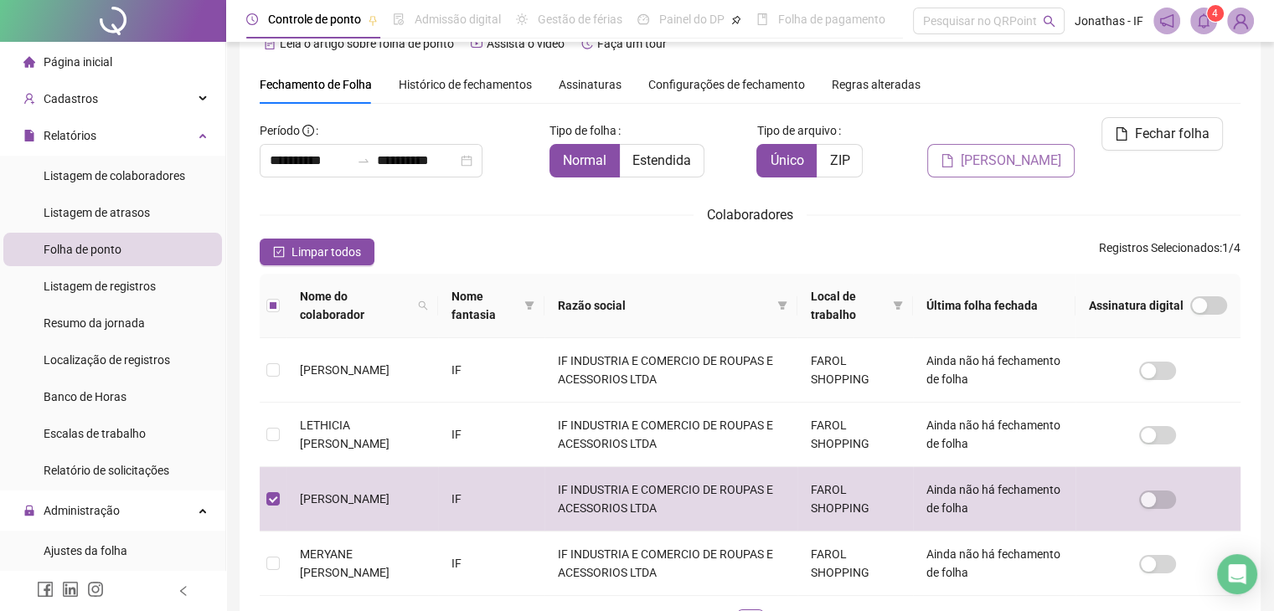
click at [1036, 151] on span "[PERSON_NAME]" at bounding box center [1011, 161] width 101 height 20
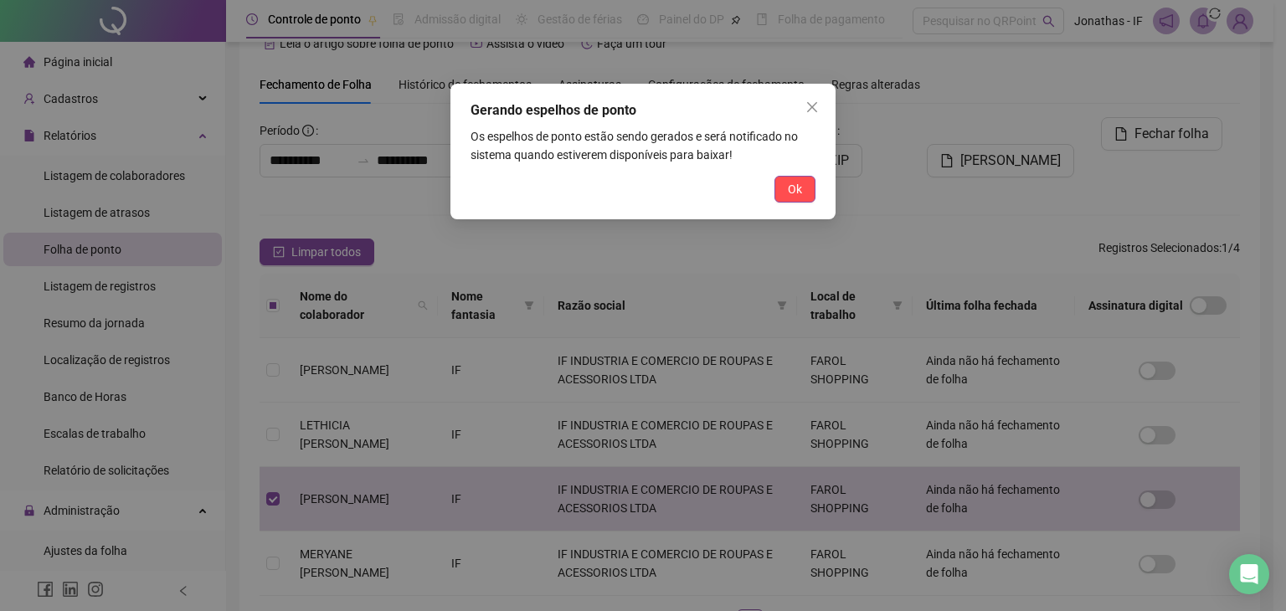
click at [788, 191] on span "Ok" at bounding box center [795, 189] width 14 height 18
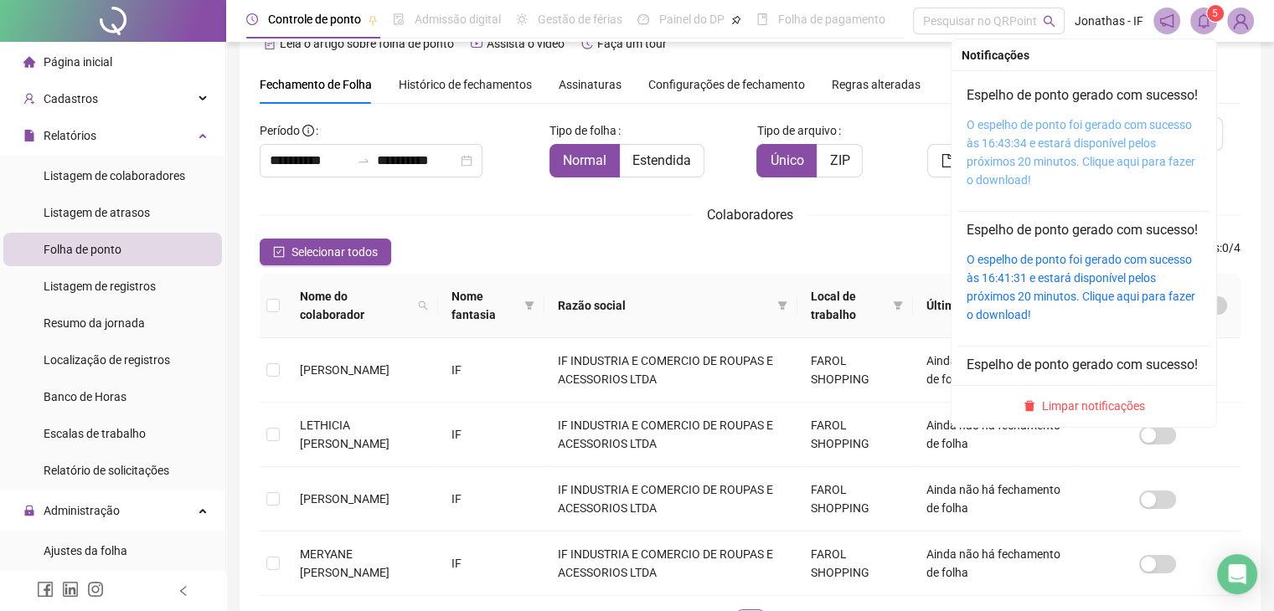
click at [1025, 164] on link "O espelho de ponto foi gerado com sucesso às 16:43:34 e estará disponível pelos…" at bounding box center [1081, 152] width 229 height 69
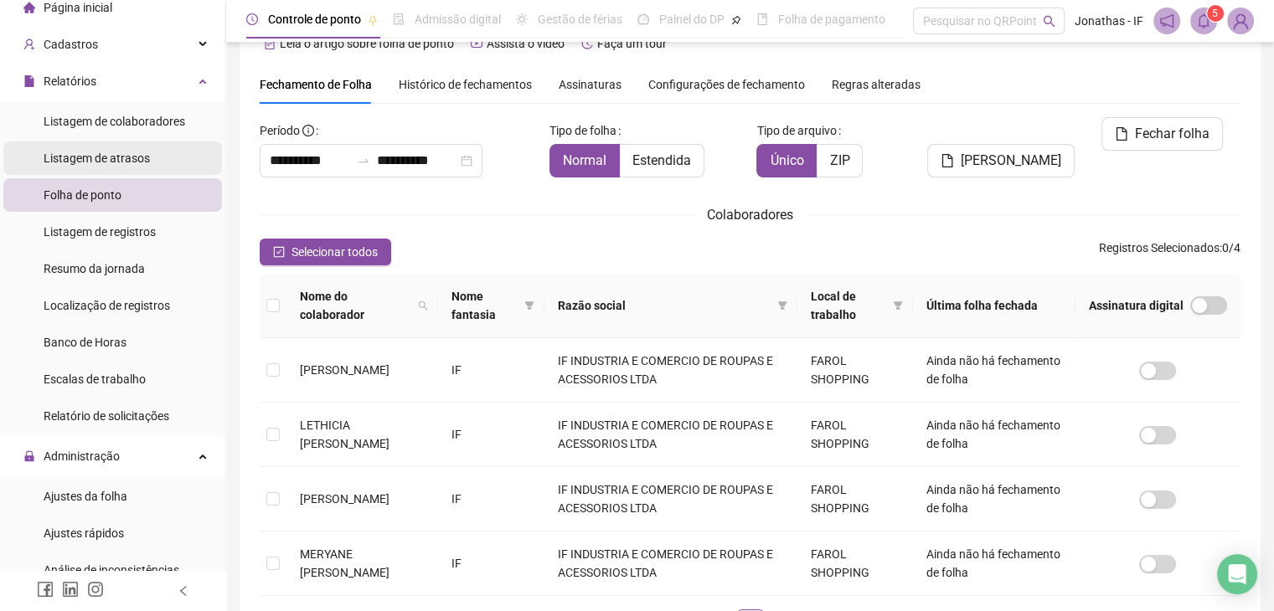
scroll to position [84, 0]
